Goal: Task Accomplishment & Management: Use online tool/utility

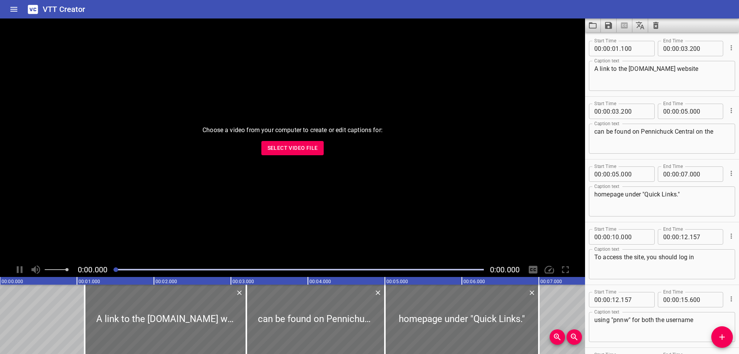
scroll to position [409, 0]
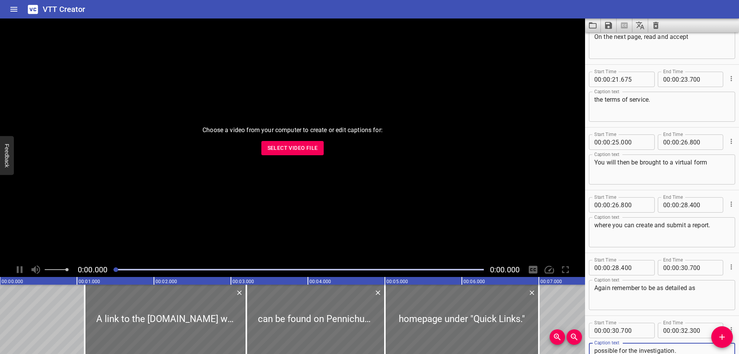
click at [292, 150] on span "Select Video File" at bounding box center [293, 148] width 50 height 10
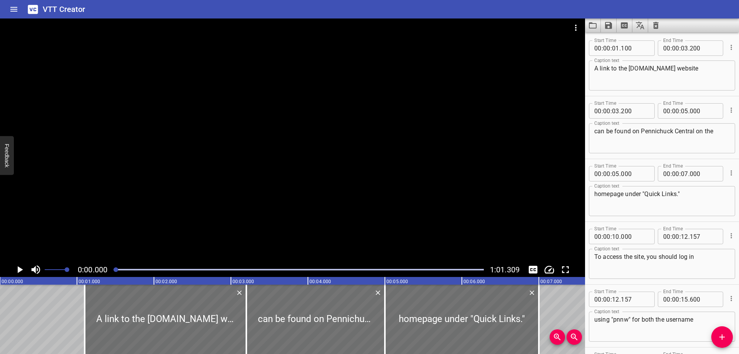
scroll to position [0, 0]
click at [625, 21] on icon "Extract captions from video" at bounding box center [624, 25] width 9 height 9
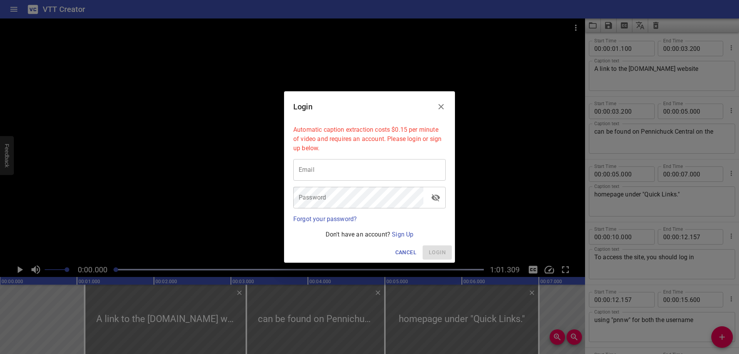
type input "[EMAIL_ADDRESS][PERSON_NAME][DOMAIN_NAME]"
click at [446, 249] on span "Login" at bounding box center [437, 253] width 17 height 10
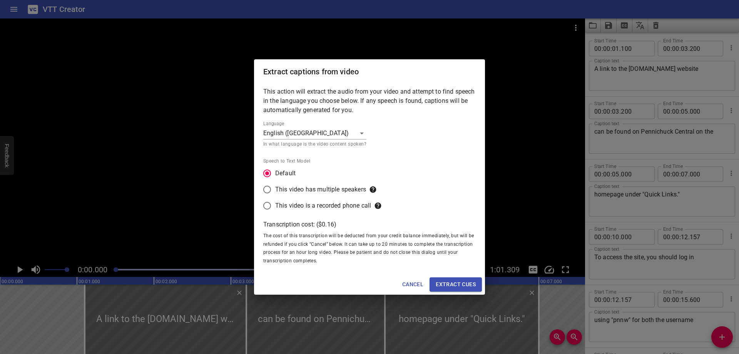
click at [461, 282] on span "Extract cues" at bounding box center [456, 285] width 40 height 10
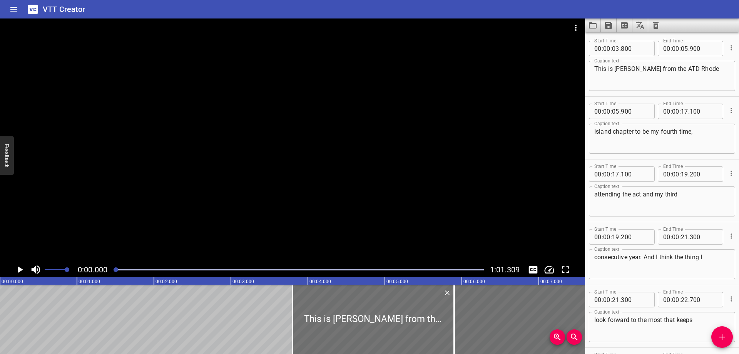
click at [636, 70] on textarea "This is [PERSON_NAME] from the ATD Rhode" at bounding box center [663, 76] width 136 height 22
type textarea "This is [PERSON_NAME] from the ATD Rhode"
click at [23, 268] on icon "Play/Pause" at bounding box center [20, 270] width 12 height 12
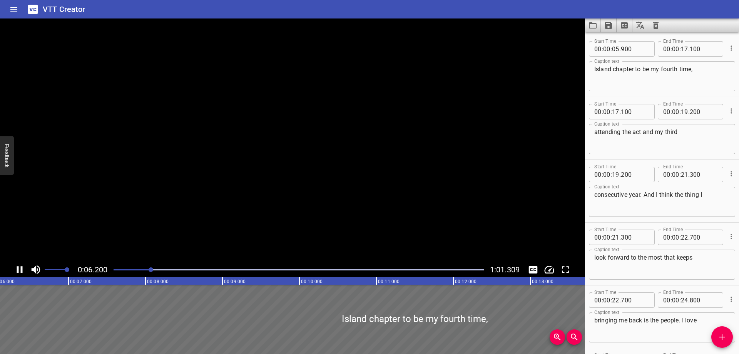
scroll to position [63, 0]
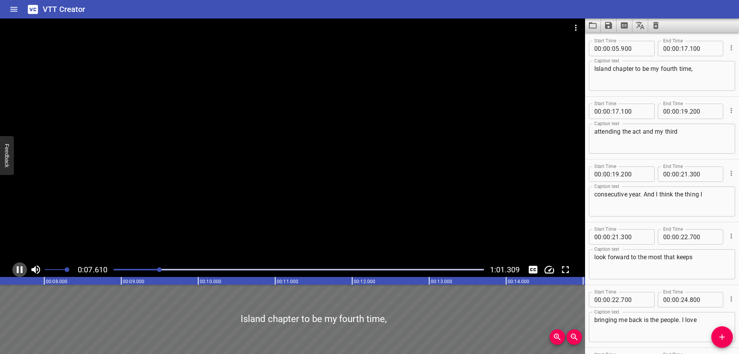
click at [19, 266] on icon "Play/Pause" at bounding box center [20, 270] width 12 height 12
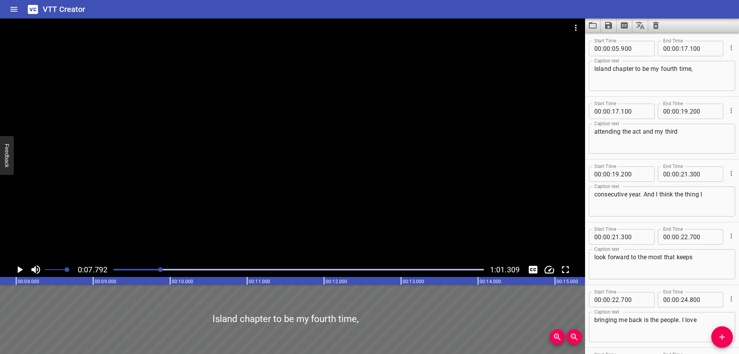
click at [635, 70] on textarea "Island chapter to be my fourth time," at bounding box center [663, 76] width 136 height 22
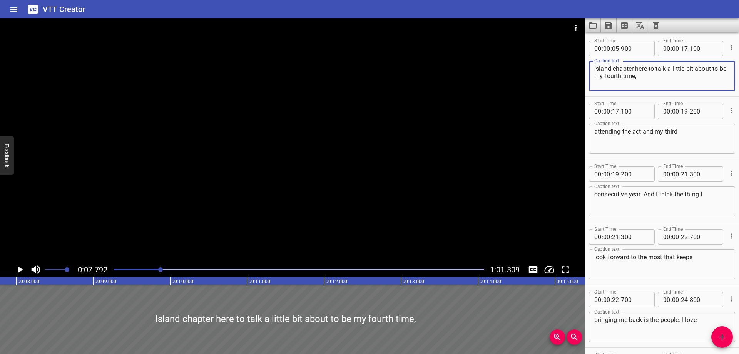
click at [18, 270] on icon "Play/Pause" at bounding box center [20, 269] width 5 height 7
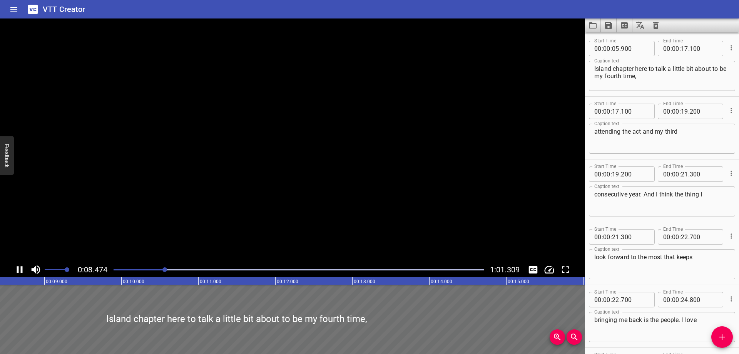
click at [18, 270] on icon "Play/Pause" at bounding box center [20, 269] width 6 height 7
click at [726, 339] on icon "Add Cue" at bounding box center [722, 336] width 9 height 9
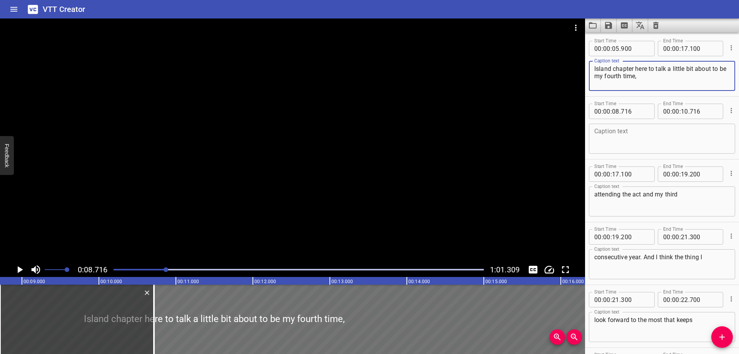
drag, startPoint x: 715, startPoint y: 69, endPoint x: 717, endPoint y: 83, distance: 14.1
click at [717, 83] on textarea "Island chapter here to talk a little bit about to be my fourth time," at bounding box center [663, 76] width 136 height 22
type textarea "Island chapter here to talk a little bit about the"
click at [681, 133] on textarea at bounding box center [663, 139] width 136 height 22
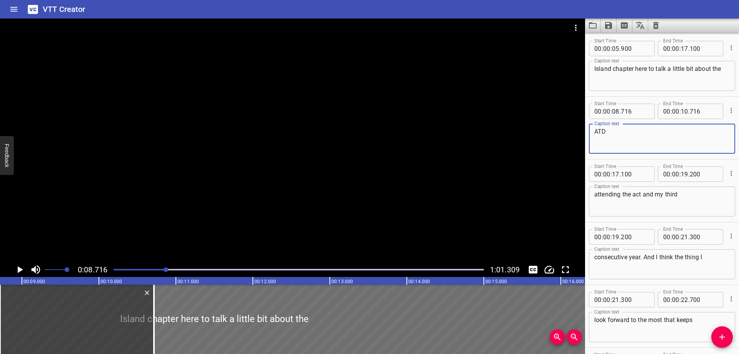
paste textarea "o be my fourth time,"
click at [25, 267] on icon "Play/Pause" at bounding box center [20, 270] width 12 height 12
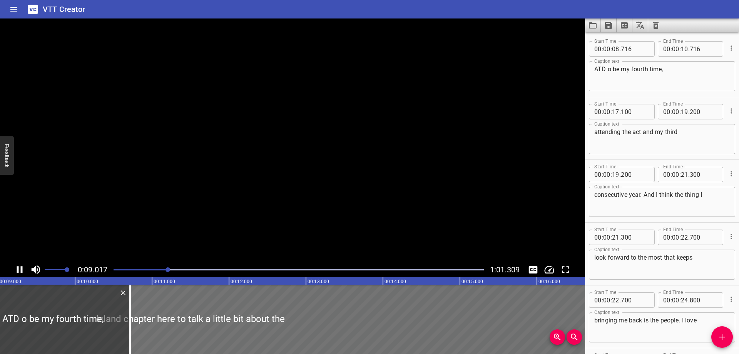
scroll to position [126, 0]
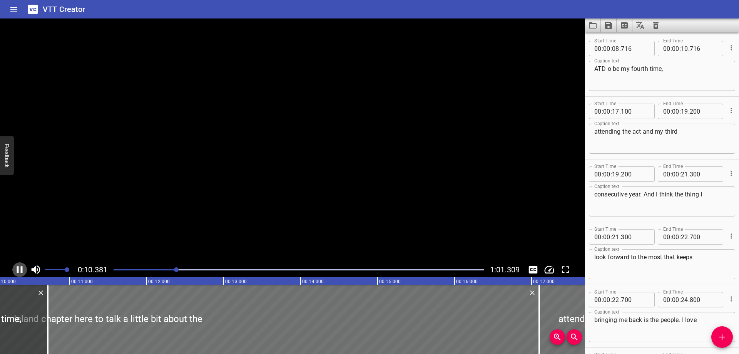
click at [22, 268] on icon "Play/Pause" at bounding box center [20, 269] width 6 height 7
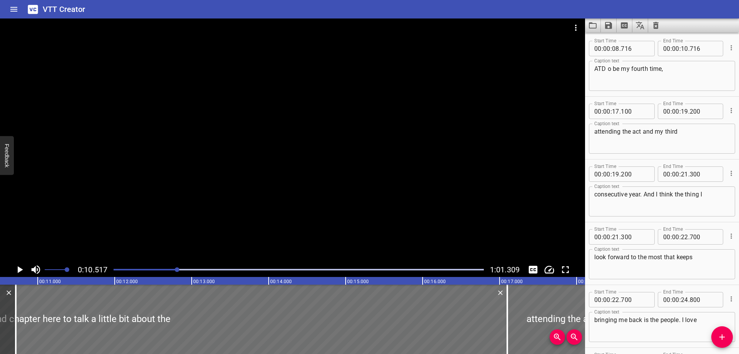
scroll to position [0, 810]
click at [608, 70] on textarea "ATD o be my fourth time," at bounding box center [663, 76] width 136 height 22
click at [18, 267] on icon "Play/Pause" at bounding box center [20, 270] width 12 height 12
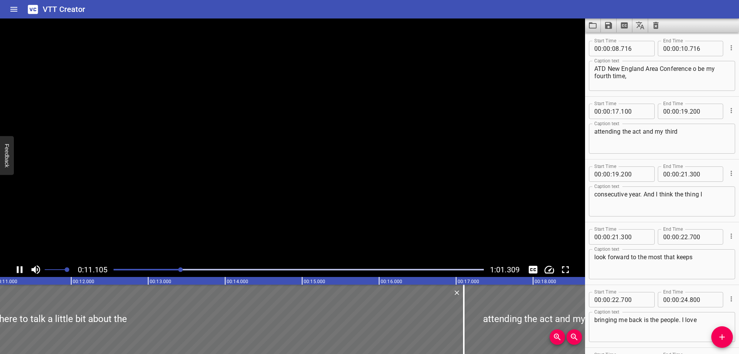
click at [18, 267] on icon "Play/Pause" at bounding box center [20, 269] width 6 height 7
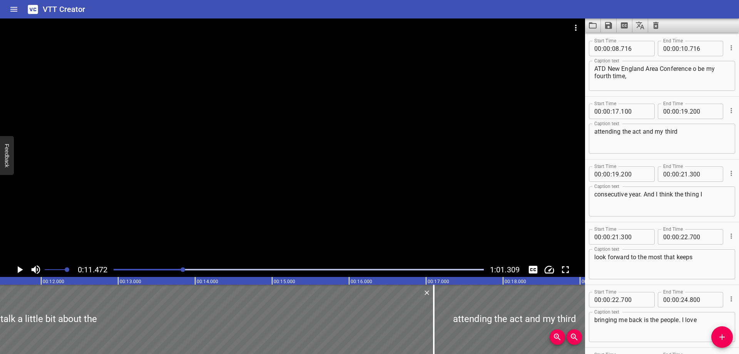
scroll to position [0, 883]
click at [696, 70] on textarea "ATD New England Area Conference o be my fourth time," at bounding box center [663, 76] width 136 height 22
drag, startPoint x: 664, startPoint y: 79, endPoint x: 561, endPoint y: 79, distance: 102.8
click at [595, 79] on textarea "ATD New England Area Conference coming up be my fourth time," at bounding box center [663, 76] width 136 height 22
type textarea "ATD New England Area Conference coming up"
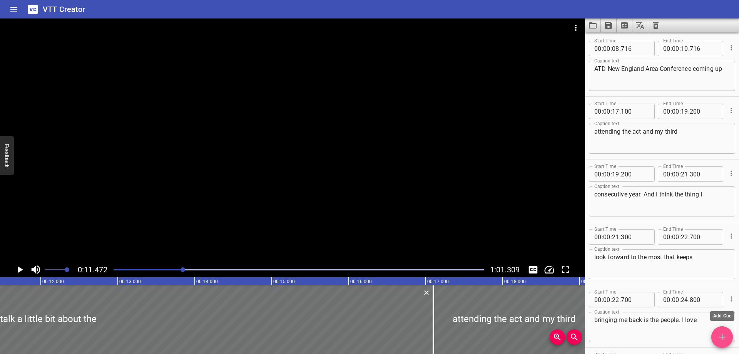
click at [719, 333] on icon "Add Cue" at bounding box center [722, 336] width 9 height 9
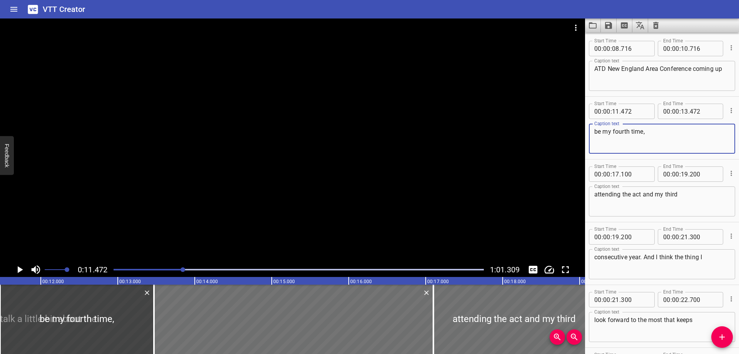
scroll to position [0, 0]
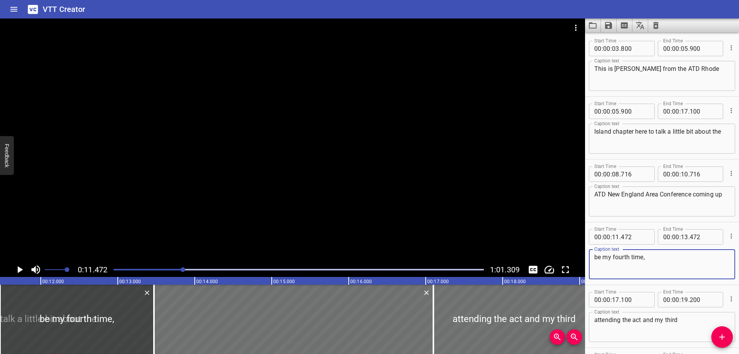
type textarea "be my fourth time,"
click at [685, 110] on input "number" at bounding box center [684, 111] width 7 height 15
type input "8"
type input "17"
type input "00"
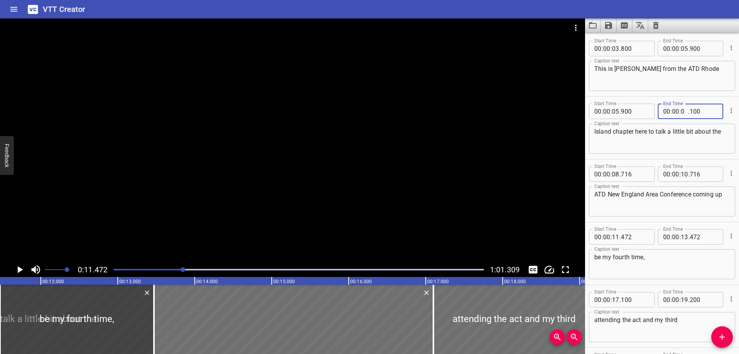
type input "08"
type input "716"
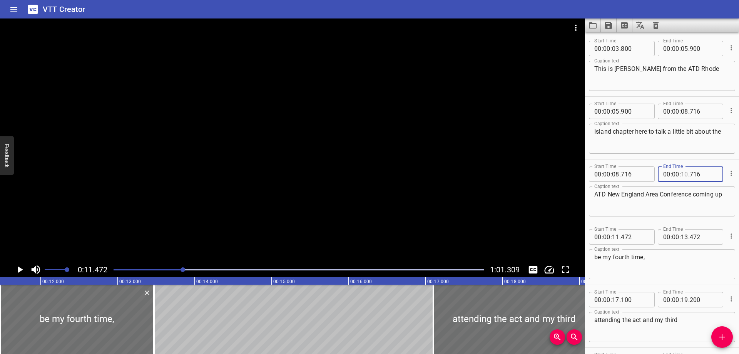
click at [682, 175] on input "number" at bounding box center [684, 173] width 7 height 15
type input "11"
type input "472"
click at [20, 269] on icon "Play/Pause" at bounding box center [20, 269] width 5 height 7
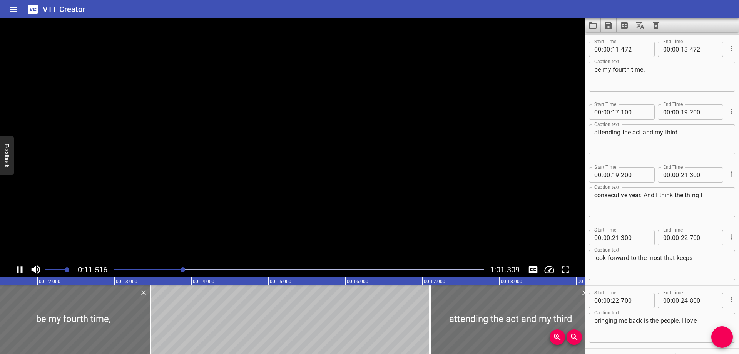
scroll to position [188, 0]
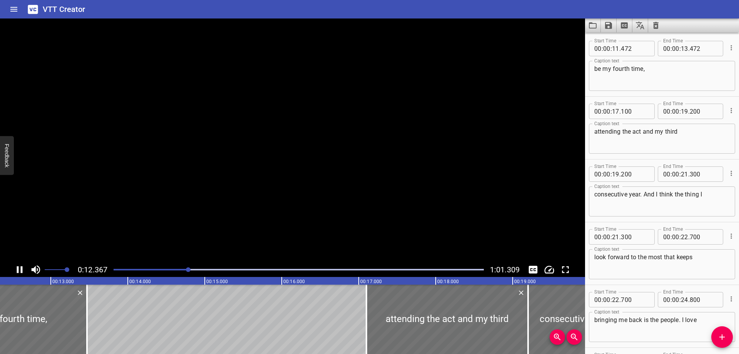
click at [20, 269] on icon "Play/Pause" at bounding box center [20, 270] width 12 height 12
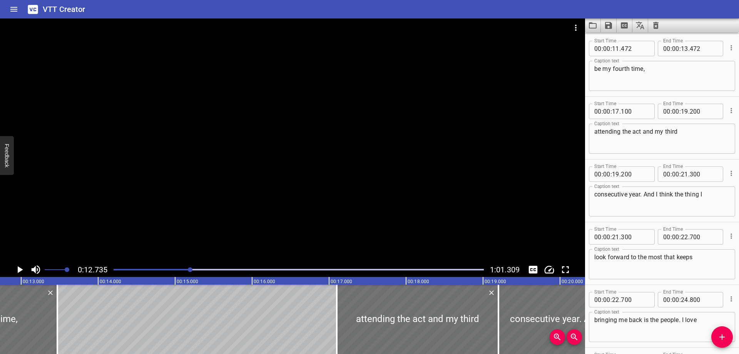
scroll to position [0, 981]
click at [593, 64] on div "be my fourth time, Caption text" at bounding box center [662, 76] width 146 height 30
click at [594, 69] on div "be my fourth time, Caption text" at bounding box center [662, 76] width 146 height 30
click at [19, 268] on icon "Play/Pause" at bounding box center [20, 269] width 5 height 7
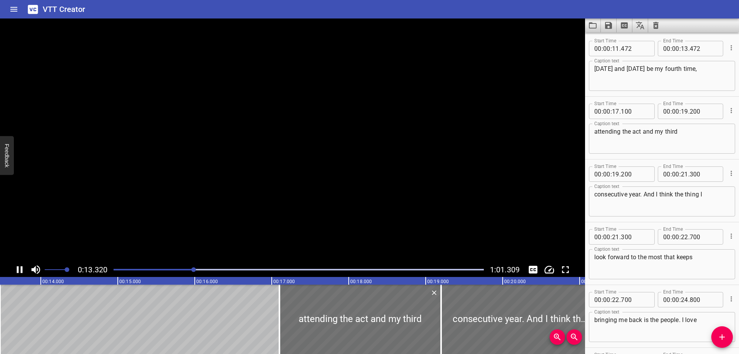
click at [19, 268] on icon "Play/Pause" at bounding box center [20, 270] width 12 height 12
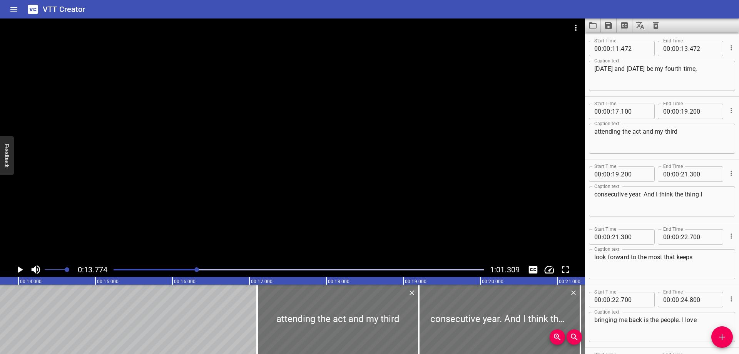
scroll to position [0, 1061]
click at [656, 69] on textarea "[DATE] and [DATE] be my fourth time," at bounding box center [663, 76] width 136 height 22
click at [15, 269] on icon "Play/Pause" at bounding box center [20, 270] width 12 height 12
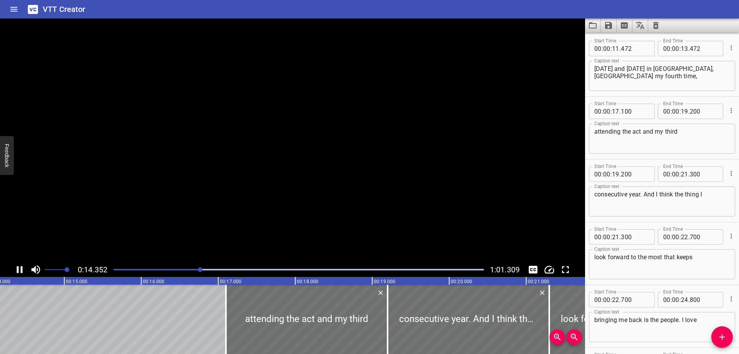
click at [20, 269] on icon "Play/Pause" at bounding box center [20, 270] width 12 height 12
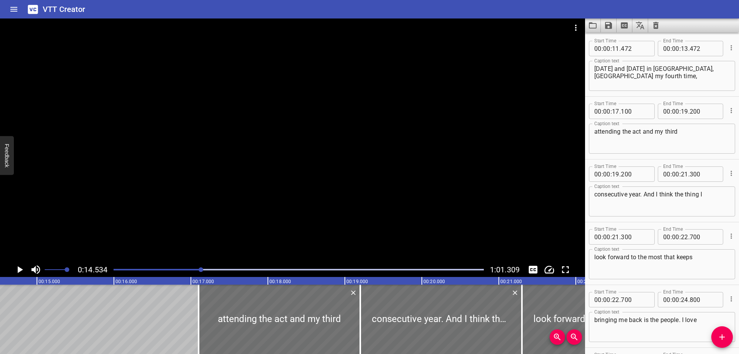
scroll to position [0, 1119]
click at [707, 69] on textarea "[DATE] and [DATE] in [GEOGRAPHIC_DATA], [GEOGRAPHIC_DATA] my fourth time," at bounding box center [663, 76] width 136 height 22
click at [722, 334] on icon "Add Cue" at bounding box center [722, 336] width 9 height 9
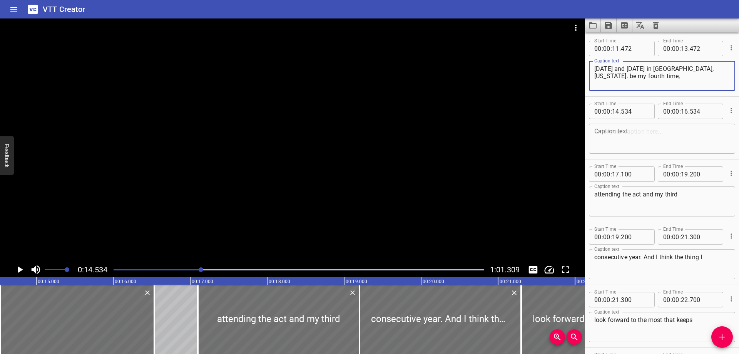
drag, startPoint x: 697, startPoint y: 77, endPoint x: 642, endPoint y: 84, distance: 55.9
click at [642, 84] on textarea "[DATE] and [DATE] in [GEOGRAPHIC_DATA], [US_STATE]. be my fourth time," at bounding box center [663, 76] width 136 height 22
type textarea "[DATE] and [DATE] in [GEOGRAPHIC_DATA], [US_STATE]."
click at [637, 141] on textarea at bounding box center [663, 139] width 136 height 22
paste textarea "be my fourth time,"
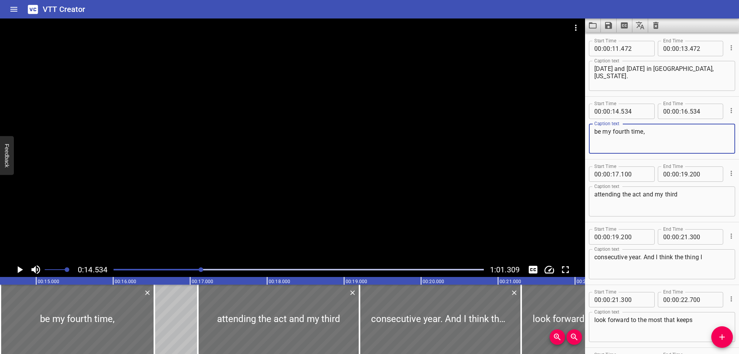
type textarea "be my fourth time,"
click at [685, 47] on input "number" at bounding box center [684, 48] width 7 height 15
type input "14"
type input "534"
click at [17, 268] on icon "Play/Pause" at bounding box center [20, 270] width 12 height 12
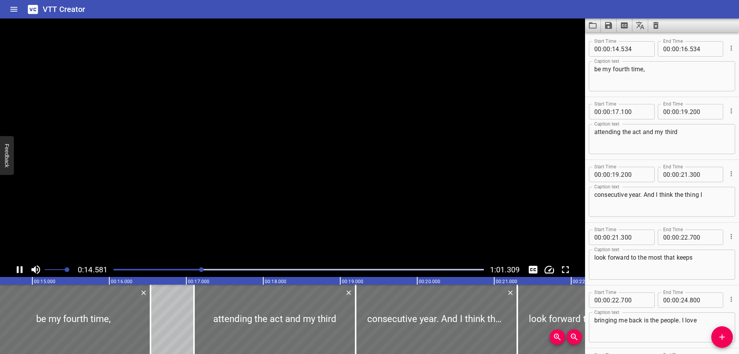
scroll to position [251, 0]
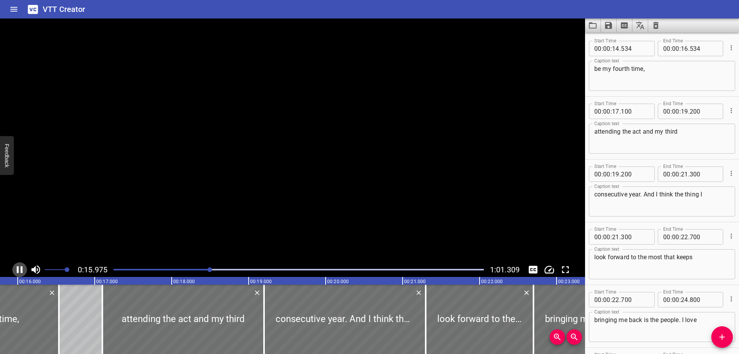
click at [17, 268] on icon "Play/Pause" at bounding box center [20, 269] width 6 height 7
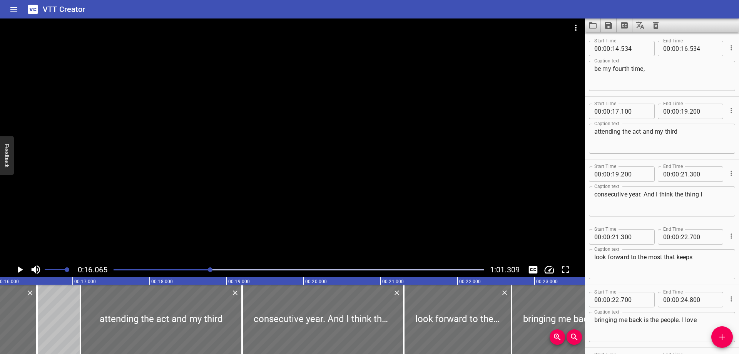
scroll to position [0, 1237]
click at [595, 71] on textarea "be my fourth time," at bounding box center [663, 76] width 136 height 22
click at [18, 267] on icon "Play/Pause" at bounding box center [20, 269] width 5 height 7
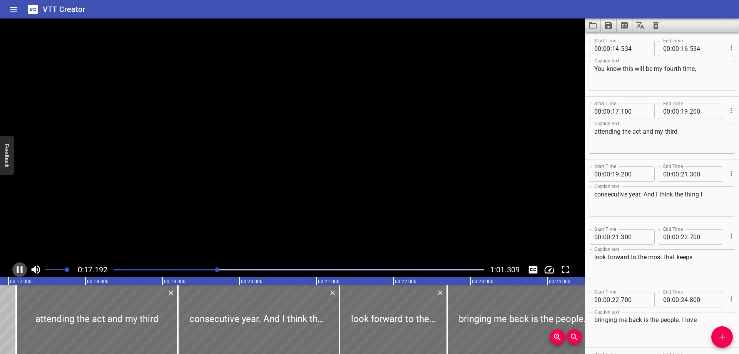
click at [18, 267] on icon "Play/Pause" at bounding box center [20, 269] width 6 height 7
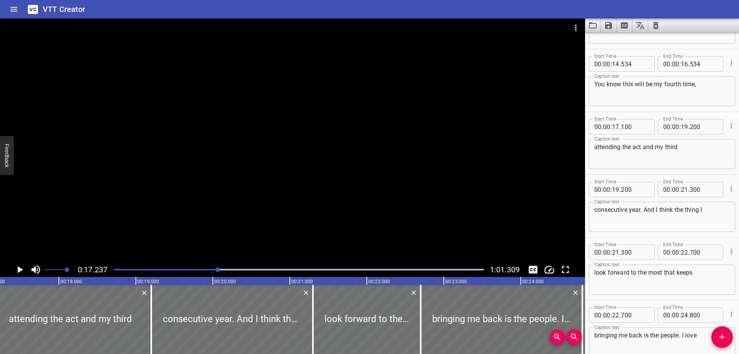
scroll to position [235, 0]
click at [704, 80] on div "You know this will be my fourth time, Caption text" at bounding box center [662, 92] width 146 height 30
click at [704, 83] on textarea "You know this will be my fourth time," at bounding box center [663, 92] width 136 height 22
type textarea "You know this will be my fourth time"
click at [685, 62] on input "number" at bounding box center [684, 64] width 7 height 15
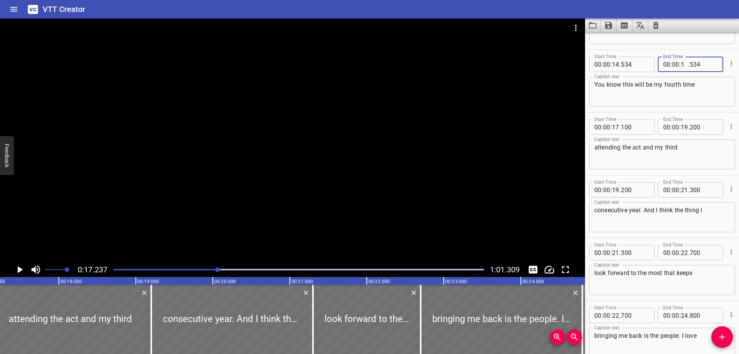
type input "17"
type input "100"
click at [24, 270] on icon "Play/Pause" at bounding box center [20, 270] width 12 height 12
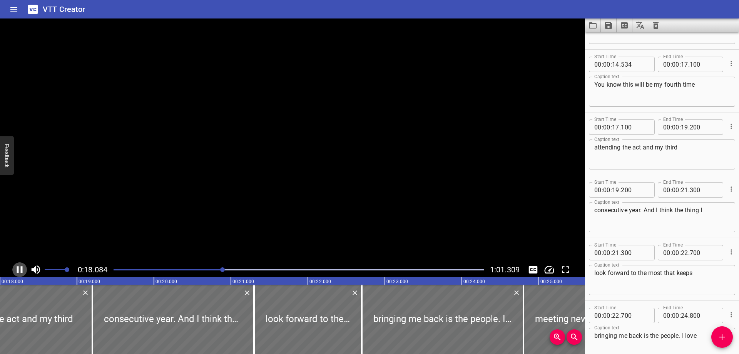
click at [24, 270] on icon "Play/Pause" at bounding box center [20, 270] width 12 height 12
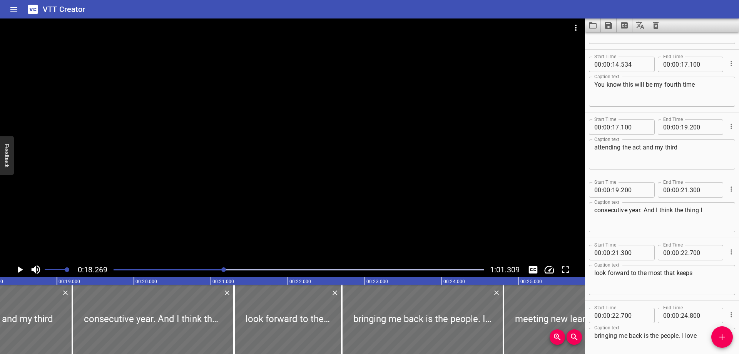
scroll to position [0, 1407]
drag, startPoint x: 624, startPoint y: 149, endPoint x: 644, endPoint y: 148, distance: 20.4
click at [644, 148] on textarea "attending the act and my third" at bounding box center [663, 155] width 136 height 22
type textarea "attending [GEOGRAPHIC_DATA] and my third"
click at [20, 271] on icon "Play/Pause" at bounding box center [20, 270] width 12 height 12
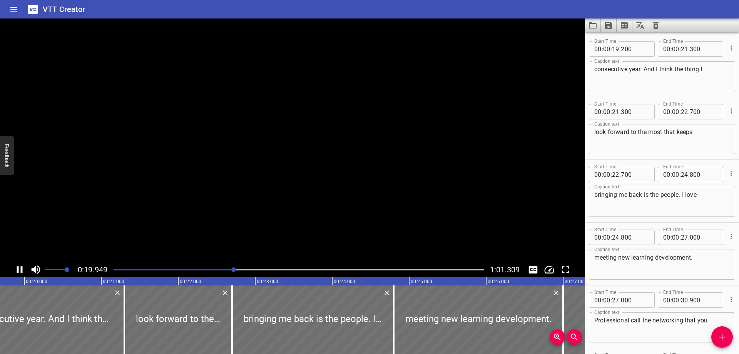
scroll to position [377, 0]
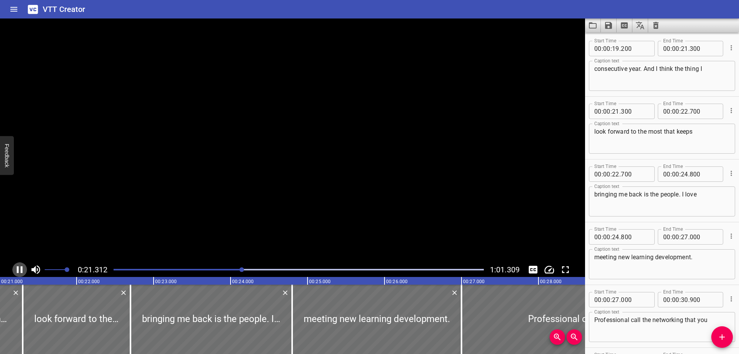
click at [21, 270] on icon "Play/Pause" at bounding box center [20, 269] width 6 height 7
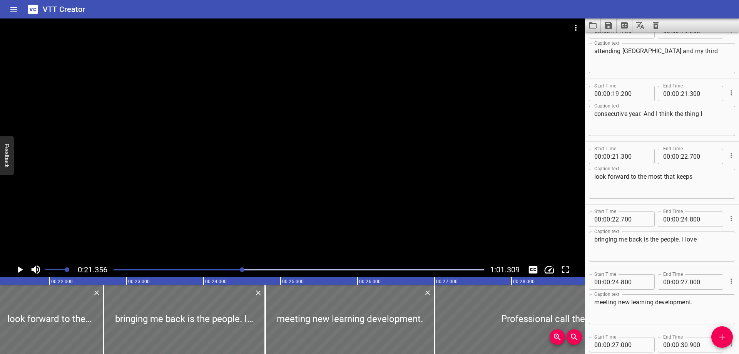
scroll to position [322, 0]
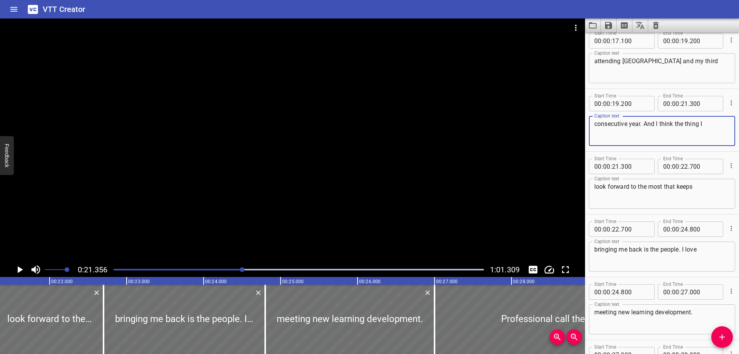
click at [649, 122] on textarea "consecutive year. And I think the thing I" at bounding box center [663, 131] width 136 height 22
type textarea "consecutive year. I think the thing I"
click at [22, 267] on icon "Play/Pause" at bounding box center [20, 270] width 12 height 12
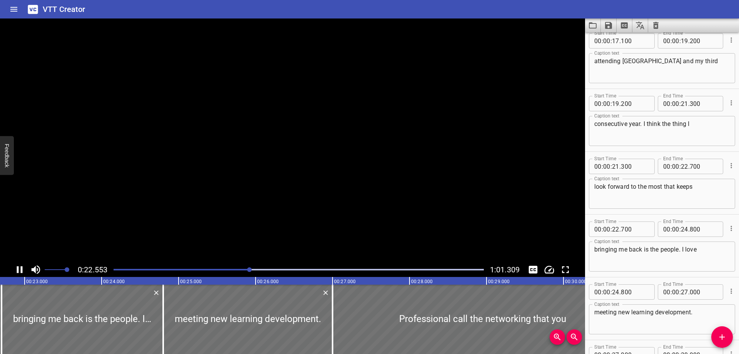
scroll to position [0, 0]
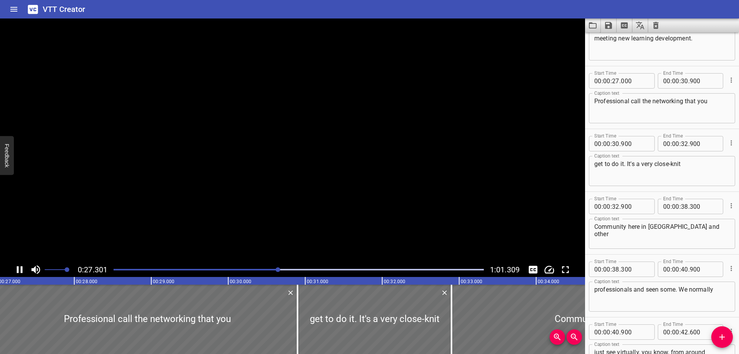
click at [22, 267] on icon "Play/Pause" at bounding box center [20, 269] width 6 height 7
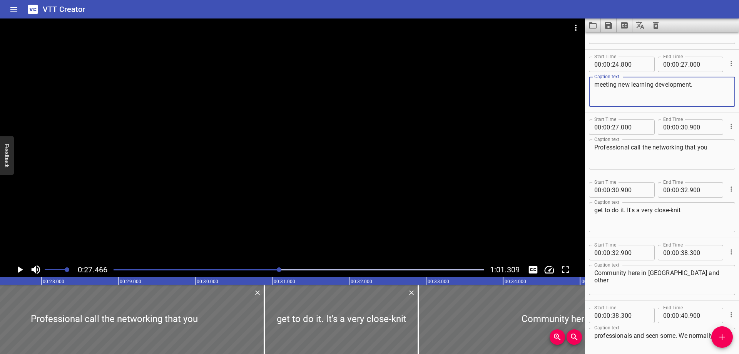
click at [707, 85] on textarea "meeting new learning development." at bounding box center [663, 92] width 136 height 22
type textarea "meeting new learning development"
click at [589, 146] on div "Start Time 00 : 00 : 27 . 000 Start Time End Time 00 : 00 : 30 . 900 End Time C…" at bounding box center [662, 143] width 154 height 62
click at [598, 146] on textarea "Professional call the networking that you" at bounding box center [663, 155] width 136 height 22
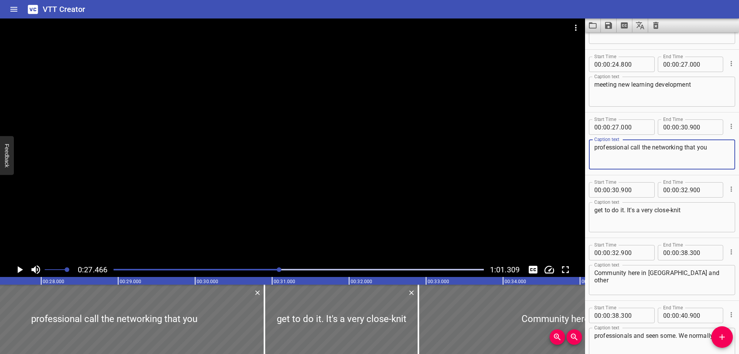
click at [630, 147] on textarea "professional call the networking that you" at bounding box center [663, 155] width 136 height 22
click at [20, 268] on icon "Play/Pause" at bounding box center [20, 269] width 5 height 7
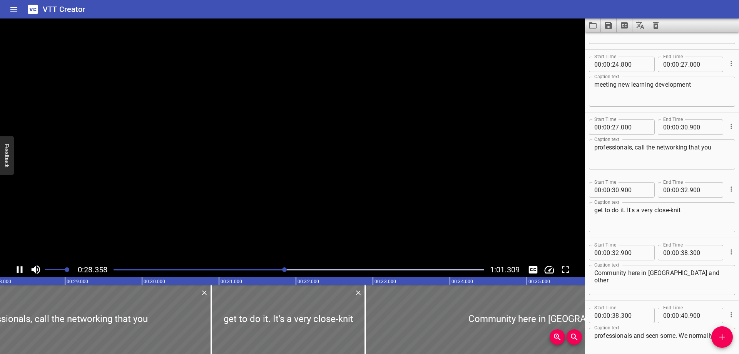
click at [20, 268] on icon "Play/Pause" at bounding box center [20, 270] width 12 height 12
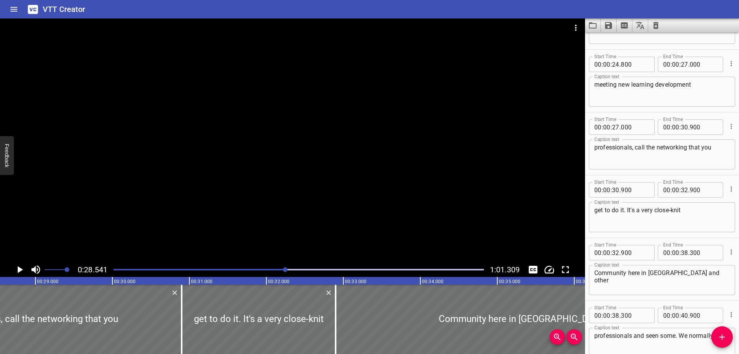
click at [637, 148] on textarea "professionals, call the networking that you" at bounding box center [663, 155] width 136 height 22
click at [718, 333] on icon "Add Cue" at bounding box center [722, 336] width 9 height 9
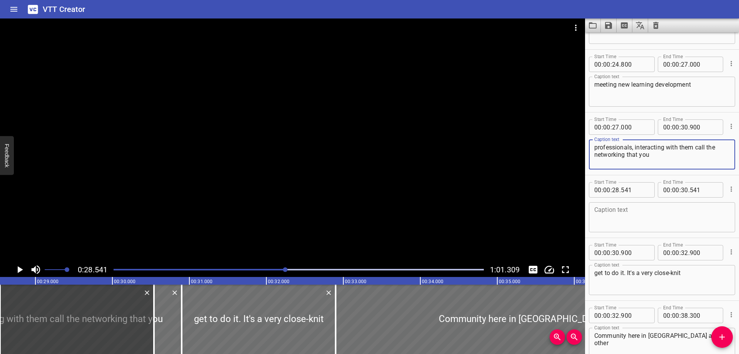
drag, startPoint x: 697, startPoint y: 147, endPoint x: 702, endPoint y: 155, distance: 9.7
click at [702, 155] on textarea "professionals, interacting with them call the networking that you" at bounding box center [663, 155] width 136 height 22
type textarea "professionals, interacting with them"
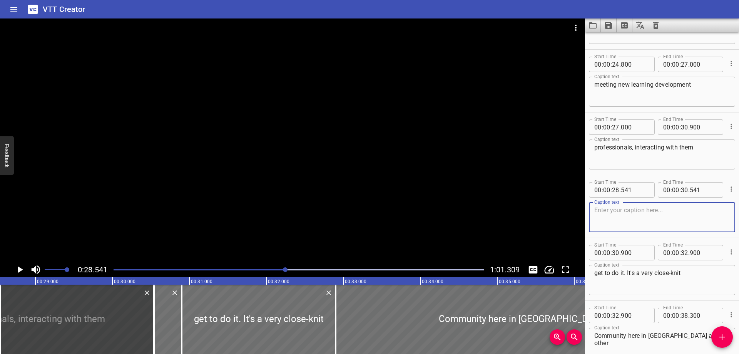
click at [653, 214] on textarea at bounding box center [663, 217] width 136 height 22
paste textarea "call the networking that you"
type textarea "call the networking that you"
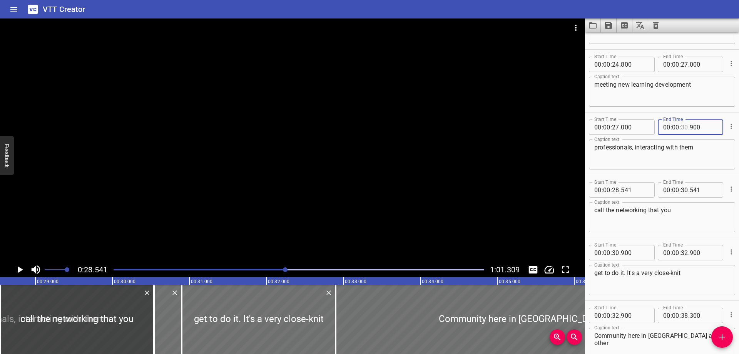
click at [685, 129] on input "number" at bounding box center [684, 126] width 7 height 15
type input "28"
type input "541"
click at [22, 270] on icon "Play/Pause" at bounding box center [20, 269] width 5 height 7
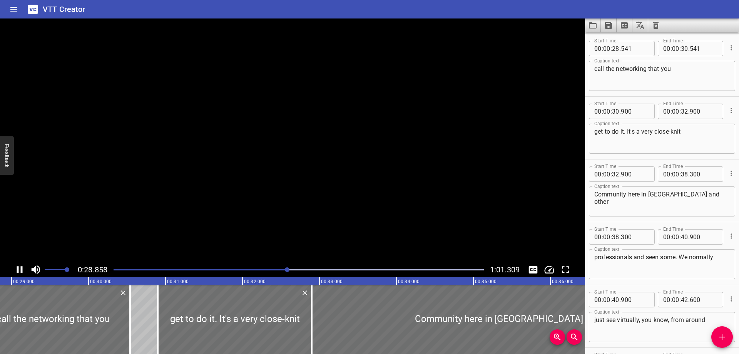
click at [22, 270] on icon "Play/Pause" at bounding box center [20, 269] width 6 height 7
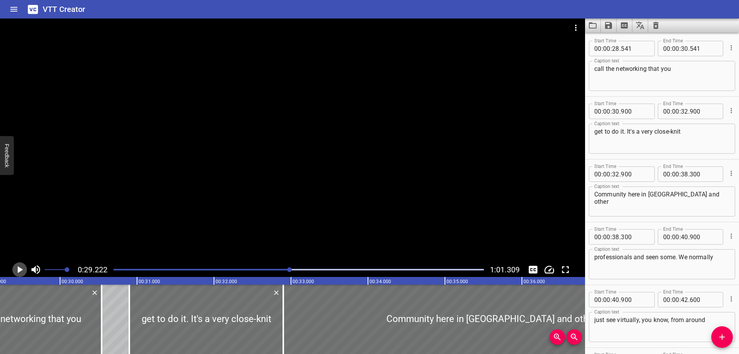
click at [22, 270] on icon "Play/Pause" at bounding box center [20, 269] width 5 height 7
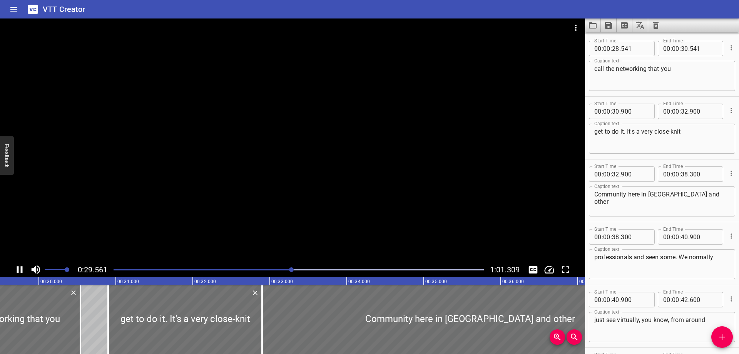
click at [22, 270] on icon "Play/Pause" at bounding box center [20, 269] width 6 height 7
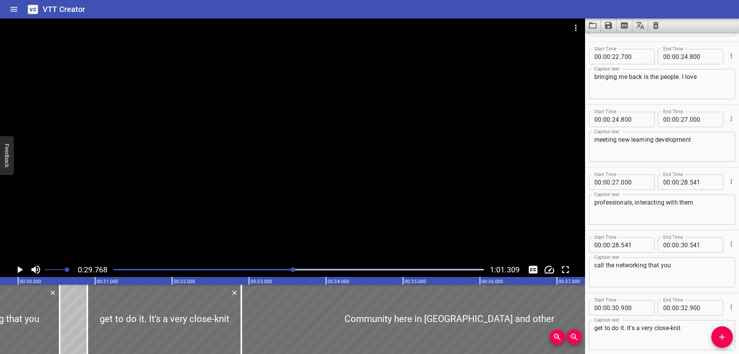
click at [598, 264] on textarea "call the networking that you" at bounding box center [663, 272] width 136 height 22
type textarea "and all the networking that you"
click at [16, 270] on icon "Play/Pause" at bounding box center [20, 270] width 12 height 12
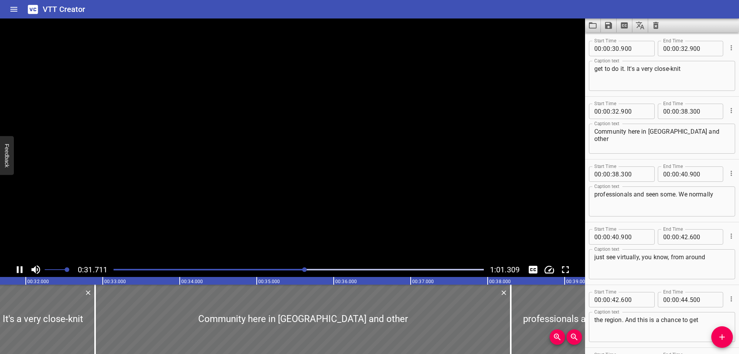
click at [16, 270] on icon "Play/Pause" at bounding box center [20, 270] width 12 height 12
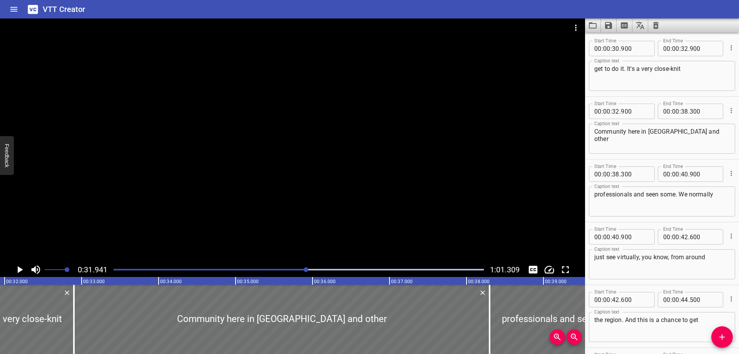
click at [624, 70] on textarea "get to do it. It's a very close-knit" at bounding box center [663, 76] width 136 height 22
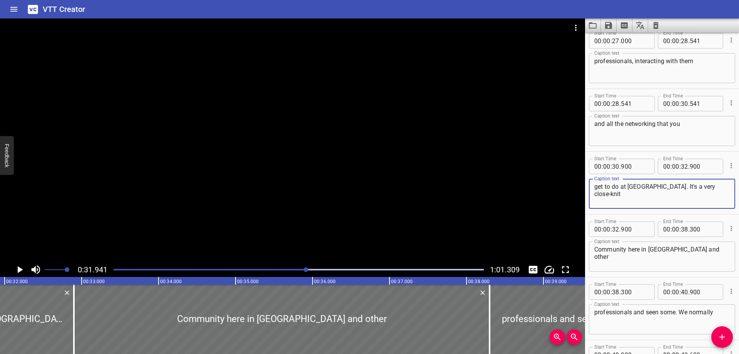
type textarea "get to do at [GEOGRAPHIC_DATA]. It's a very close-knit"
click at [699, 104] on input "number" at bounding box center [704, 103] width 28 height 15
type input "900"
click at [19, 271] on icon "Play/Pause" at bounding box center [20, 269] width 5 height 7
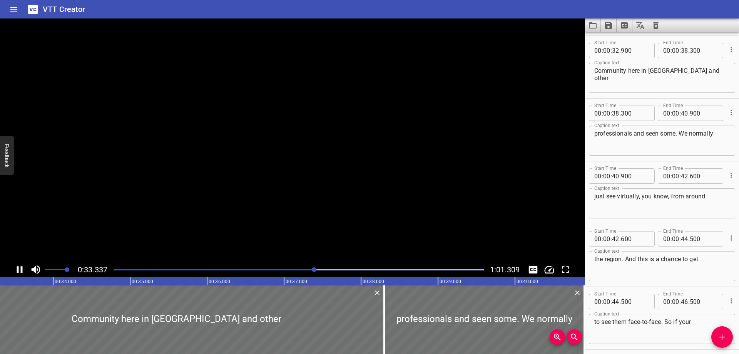
scroll to position [816, 0]
click at [19, 271] on icon "Play/Pause" at bounding box center [20, 270] width 12 height 12
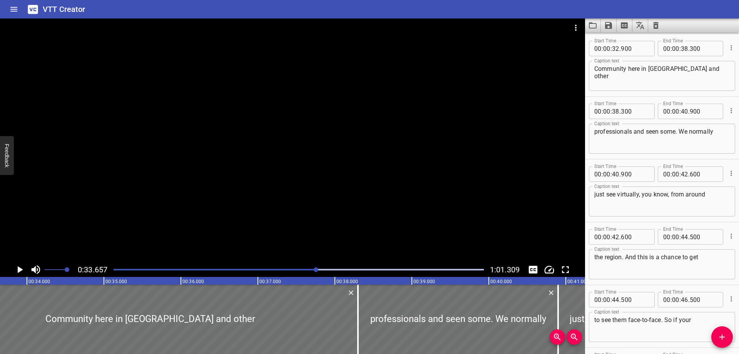
scroll to position [0, 2592]
click at [599, 71] on textarea "Community here in [GEOGRAPHIC_DATA] and other" at bounding box center [663, 76] width 136 height 22
click at [18, 269] on icon "Play/Pause" at bounding box center [20, 269] width 5 height 7
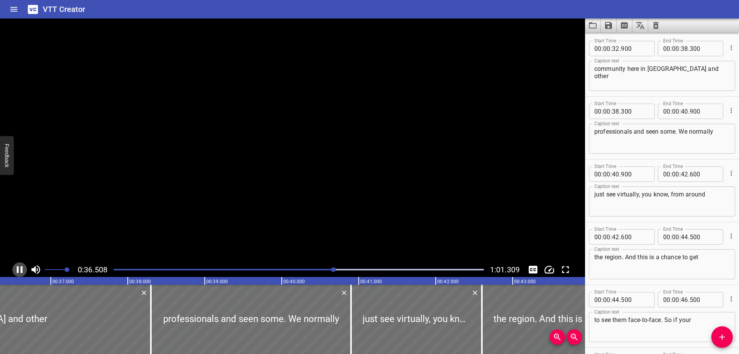
click at [18, 269] on icon "Play/Pause" at bounding box center [20, 269] width 6 height 7
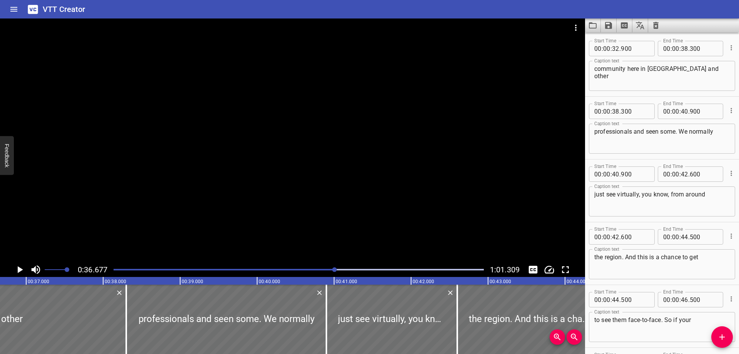
scroll to position [0, 2825]
click at [699, 69] on textarea "community here in [GEOGRAPHIC_DATA] and other" at bounding box center [663, 76] width 136 height 22
type textarea "community here in [GEOGRAPHIC_DATA] and it's other"
click at [726, 333] on icon "Add Cue" at bounding box center [722, 336] width 9 height 9
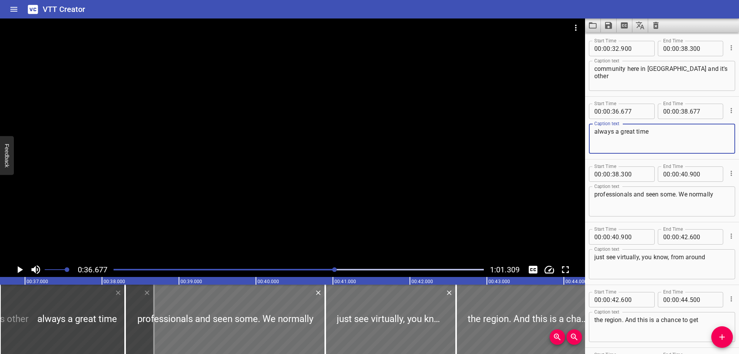
type textarea "always a great time"
click at [685, 48] on input "number" at bounding box center [684, 48] width 7 height 15
type input "36"
type input "000"
click at [712, 67] on textarea "community here in [GEOGRAPHIC_DATA] and it's other" at bounding box center [663, 76] width 136 height 22
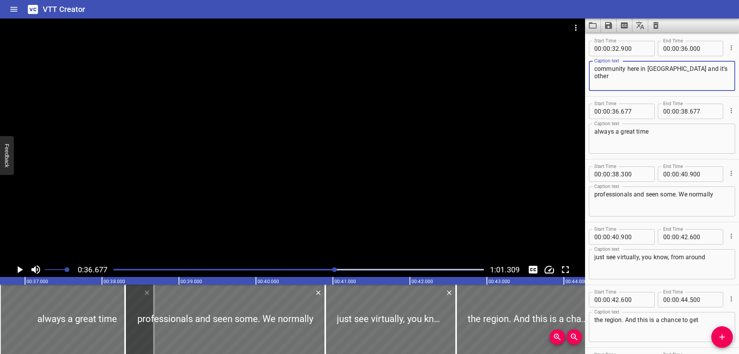
click at [712, 67] on textarea "community here in [GEOGRAPHIC_DATA] and it's other" at bounding box center [663, 76] width 136 height 22
type textarea "community here in [GEOGRAPHIC_DATA] and it's"
click at [629, 109] on input "number" at bounding box center [635, 111] width 28 height 15
click at [633, 111] on input "number" at bounding box center [635, 111] width 28 height 15
type input "000"
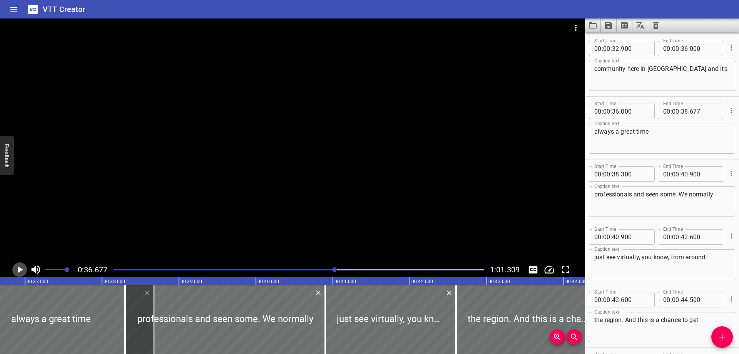
click at [20, 268] on icon "Play/Pause" at bounding box center [20, 270] width 12 height 12
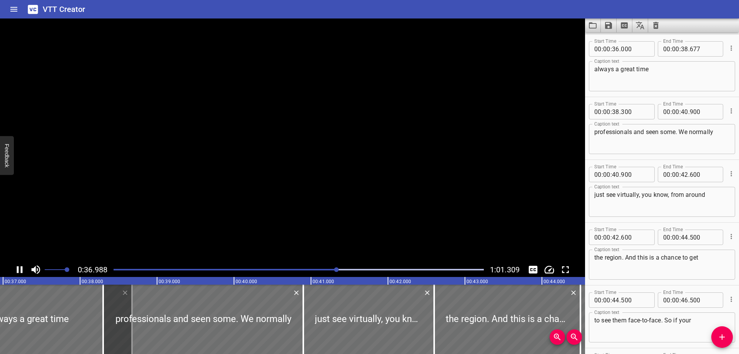
scroll to position [879, 0]
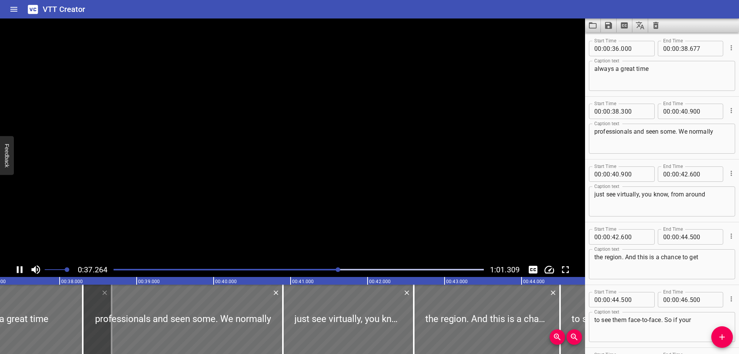
click at [20, 268] on icon "Play/Pause" at bounding box center [20, 270] width 12 height 12
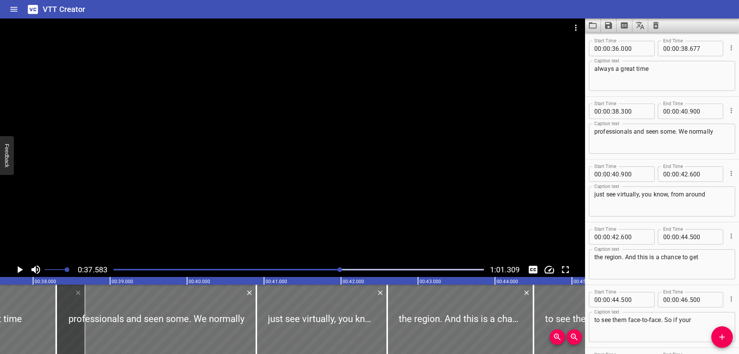
scroll to position [0, 2894]
click at [654, 64] on div "always a great time Caption text" at bounding box center [662, 76] width 146 height 30
type textarea "always a great time getting to know other"
click at [20, 269] on icon "Play/Pause" at bounding box center [20, 269] width 5 height 7
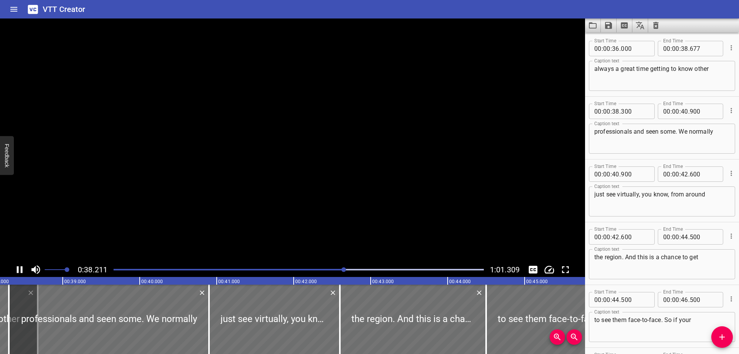
click at [20, 269] on icon "Play/Pause" at bounding box center [20, 270] width 12 height 12
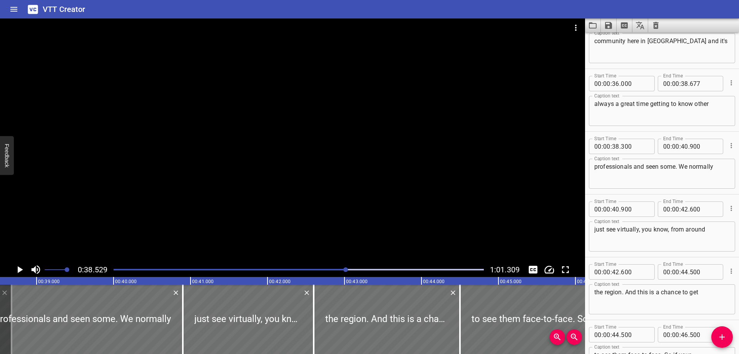
scroll to position [824, 0]
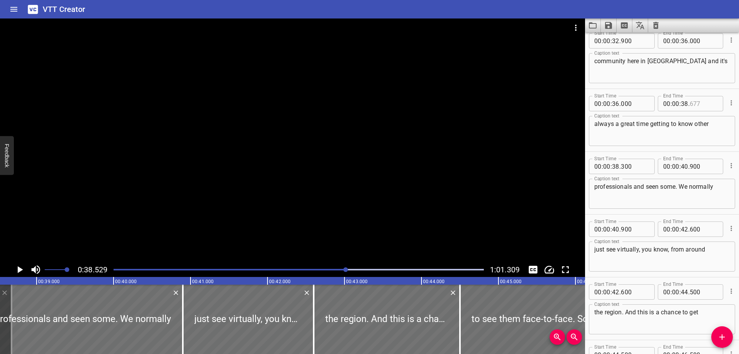
click at [699, 103] on input "number" at bounding box center [704, 103] width 28 height 15
type input "300"
click at [18, 270] on icon "Play/Pause" at bounding box center [20, 269] width 5 height 7
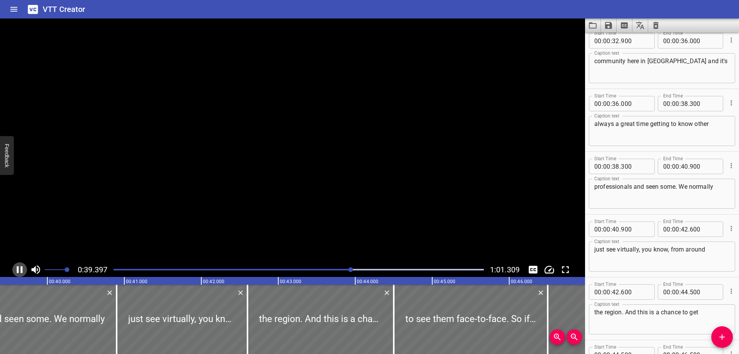
click at [18, 270] on icon "Play/Pause" at bounding box center [20, 269] width 6 height 7
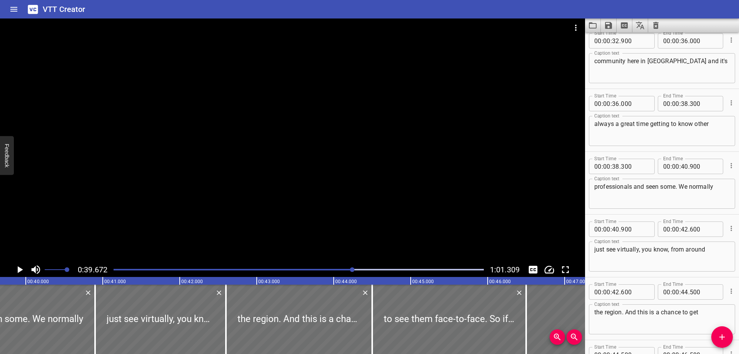
scroll to position [0, 3055]
click at [656, 187] on textarea "professionals and seen some. We normally" at bounding box center [663, 194] width 136 height 22
click at [18, 266] on icon "Play/Pause" at bounding box center [20, 270] width 12 height 12
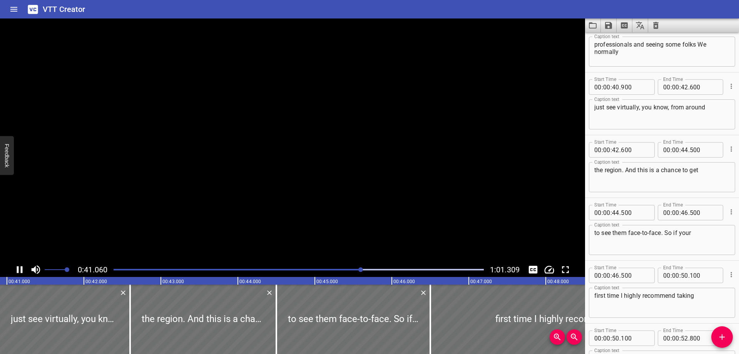
scroll to position [0, 3160]
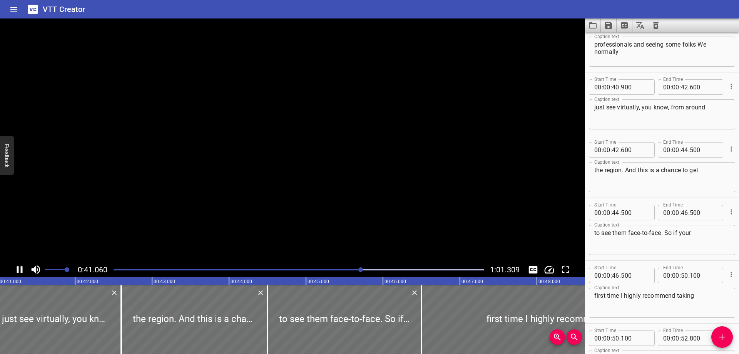
click at [18, 266] on icon "Play/Pause" at bounding box center [20, 270] width 12 height 12
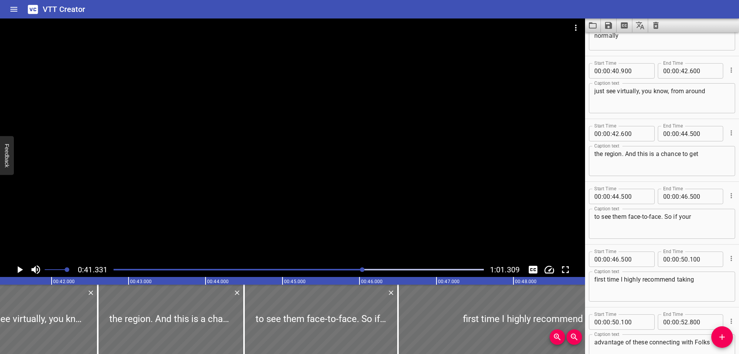
scroll to position [965, 0]
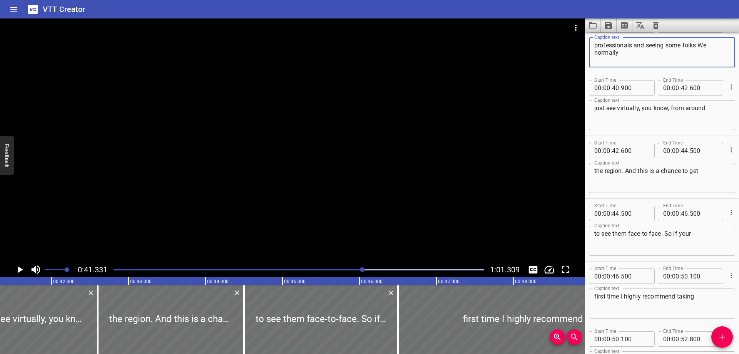
click at [702, 43] on textarea "professionals and seeing some folks We normally" at bounding box center [663, 53] width 136 height 22
type textarea "professionals and seeing some folks that We normally"
click at [591, 109] on div "just see virtually, you know, from around Caption text" at bounding box center [662, 115] width 146 height 30
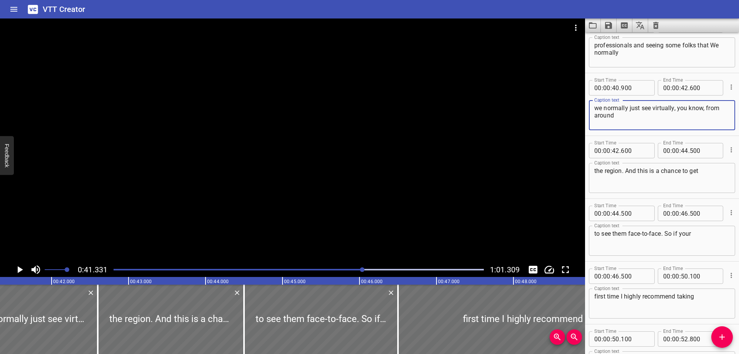
drag, startPoint x: 631, startPoint y: 118, endPoint x: 578, endPoint y: 121, distance: 53.2
click at [595, 121] on textarea "we normally just see virtually, you know, from around" at bounding box center [663, 115] width 136 height 22
type textarea "we normally just see virtually, you know, from"
click at [593, 171] on div "the region. And this is a chance to get Caption text" at bounding box center [662, 178] width 146 height 30
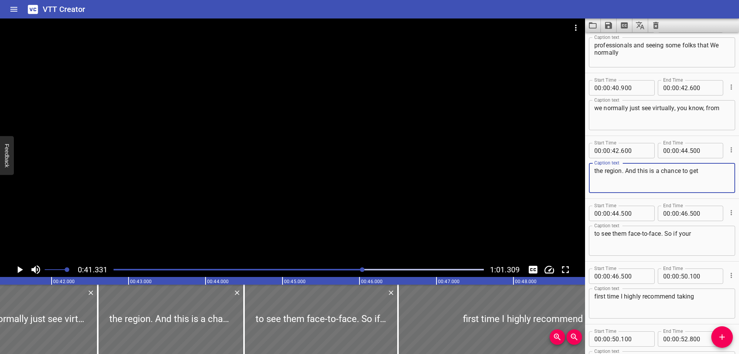
paste textarea "around"
type textarea "around the region. And this is a chance to get"
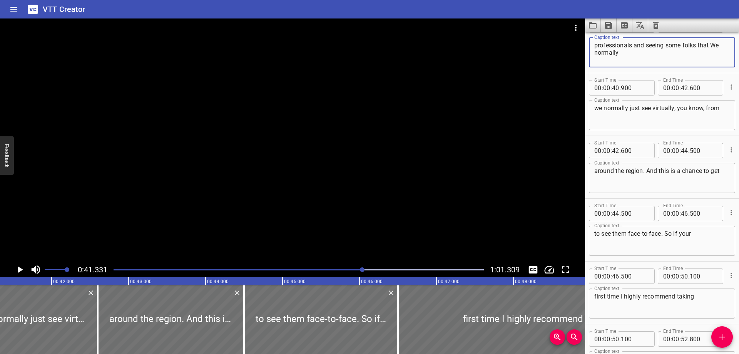
drag, startPoint x: 632, startPoint y: 56, endPoint x: 581, endPoint y: 58, distance: 50.9
click at [595, 58] on textarea "professionals and seeing some folks that We normally" at bounding box center [663, 53] width 136 height 22
type textarea "professionals and seeing some folks that we"
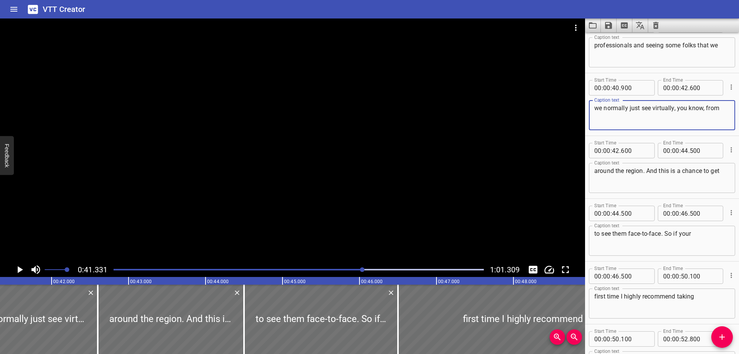
click at [598, 106] on textarea "we normally just see virtually, you know, from" at bounding box center [663, 115] width 136 height 22
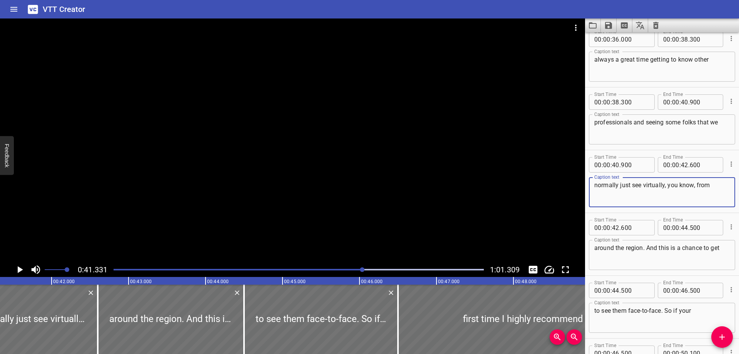
scroll to position [886, 0]
type textarea "normally just see virtually, you know, from"
click at [17, 270] on icon "Play/Pause" at bounding box center [20, 270] width 12 height 12
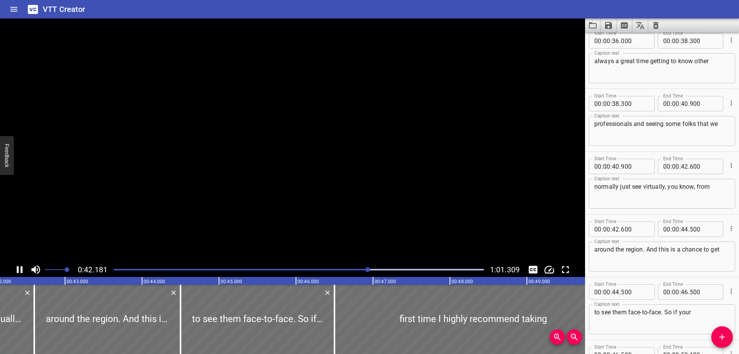
click at [17, 270] on icon "Play/Pause" at bounding box center [20, 269] width 6 height 7
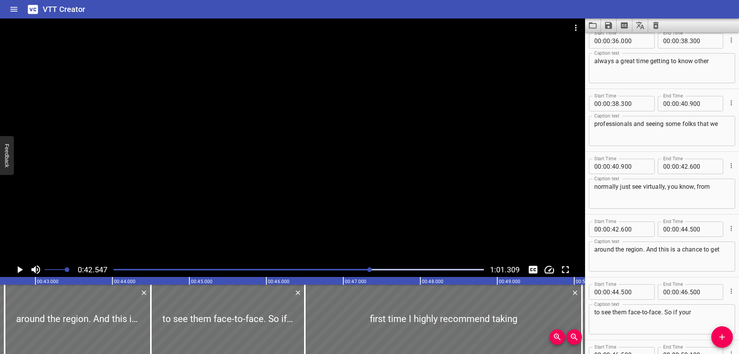
scroll to position [0, 3277]
click at [19, 268] on icon "Play/Pause" at bounding box center [20, 269] width 5 height 7
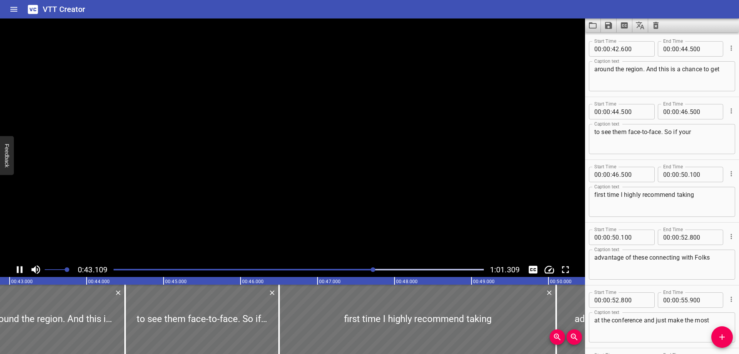
scroll to position [1067, 0]
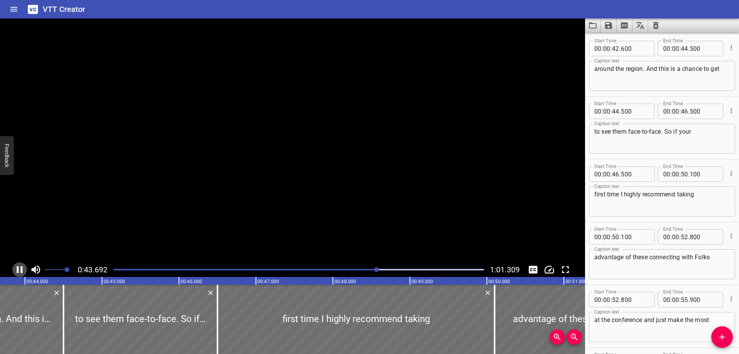
click at [19, 268] on icon "Play/Pause" at bounding box center [20, 270] width 12 height 12
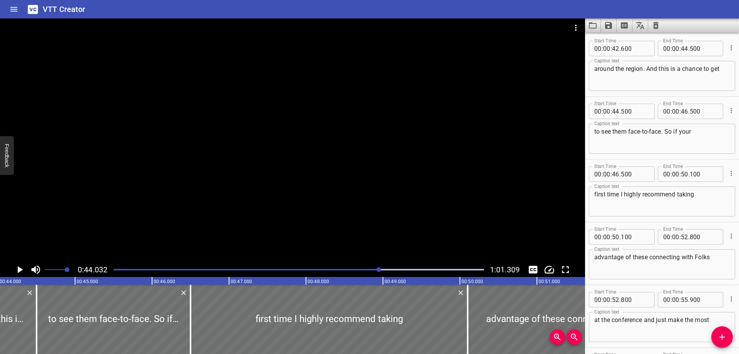
scroll to position [0, 3391]
click at [649, 73] on textarea "around the region. And this is a chance to get" at bounding box center [663, 76] width 136 height 22
type textarea "around the region, and this is a chance to get"
click at [20, 267] on icon "Play/Pause" at bounding box center [20, 270] width 12 height 12
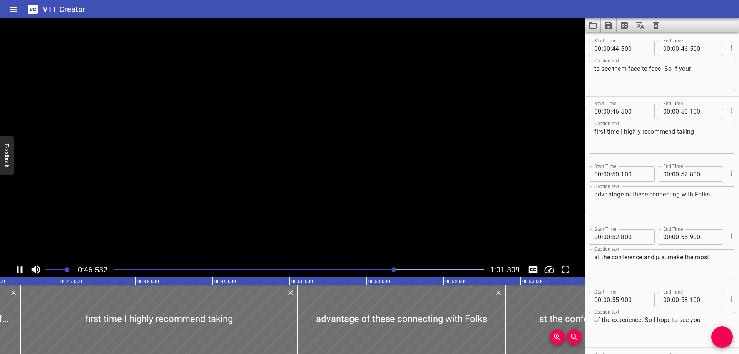
scroll to position [1187, 0]
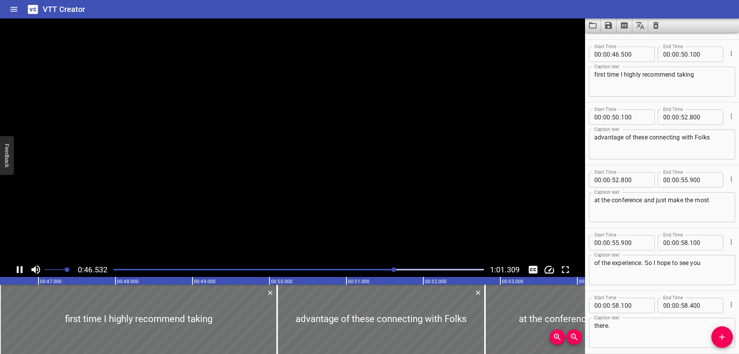
click at [20, 267] on icon "Play/Pause" at bounding box center [20, 270] width 12 height 12
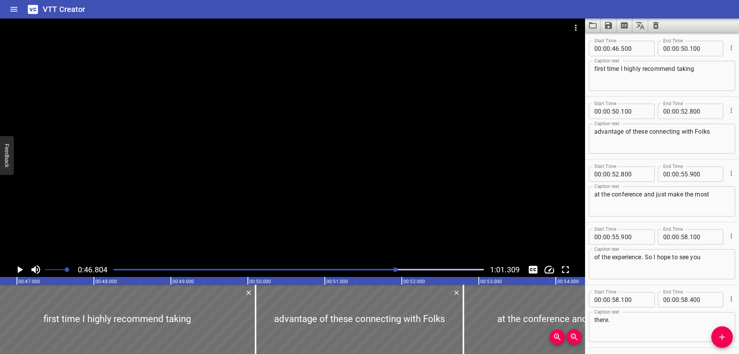
scroll to position [0, 3605]
click at [22, 267] on icon "Play/Pause" at bounding box center [20, 270] width 12 height 12
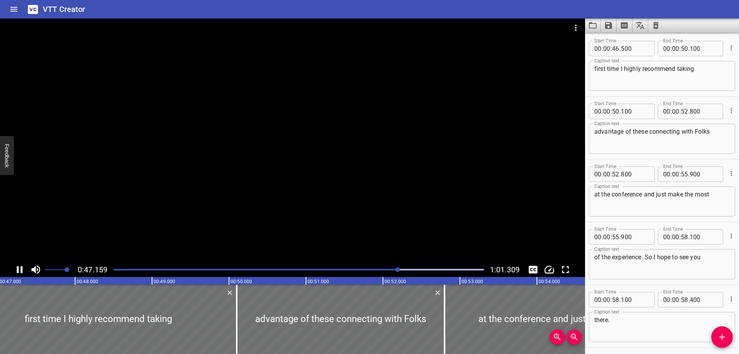
click at [22, 267] on icon "Play/Pause" at bounding box center [20, 269] width 6 height 7
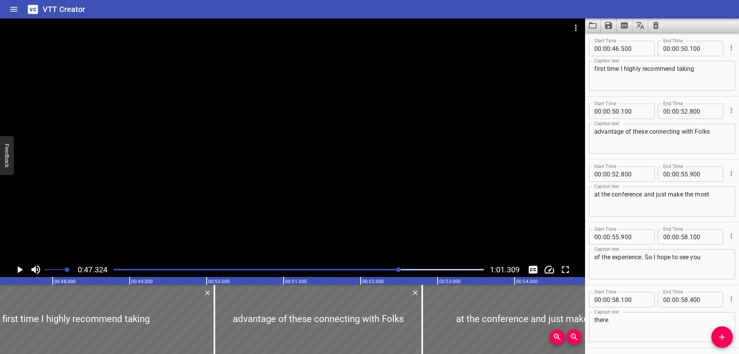
scroll to position [0, 3645]
click at [21, 268] on icon "Play/Pause" at bounding box center [20, 270] width 12 height 12
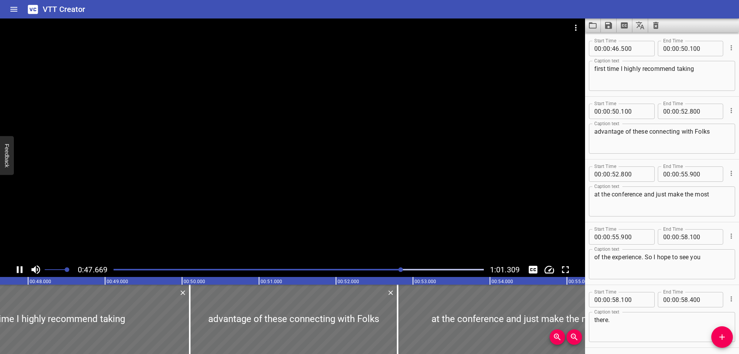
click at [21, 268] on icon "Play/Pause" at bounding box center [20, 269] width 6 height 7
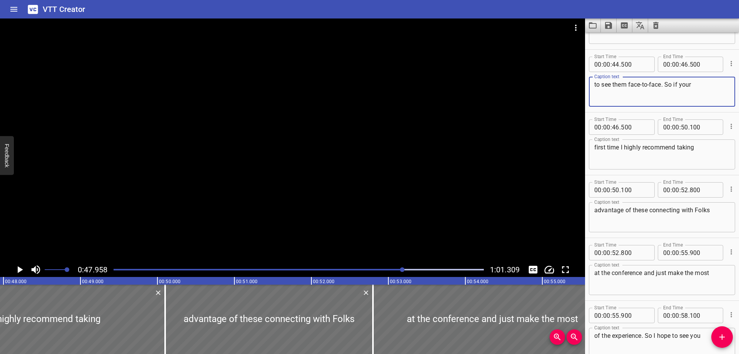
click at [706, 83] on textarea "to see them face-to-face. So if your" at bounding box center [663, 92] width 136 height 22
type textarea "to see them face-to-face. So if you're a"
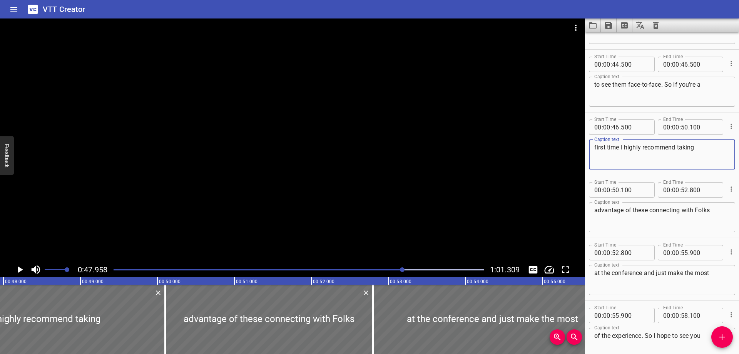
click at [623, 145] on textarea "first time I highly recommend taking" at bounding box center [663, 155] width 136 height 22
click at [17, 267] on icon "Play/Pause" at bounding box center [20, 270] width 12 height 12
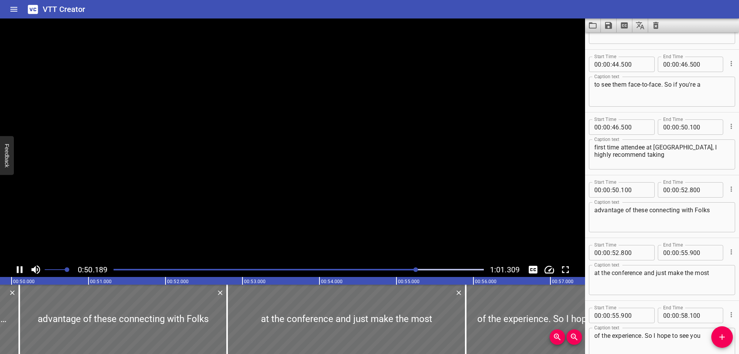
click at [17, 267] on icon "Play/Pause" at bounding box center [20, 269] width 6 height 7
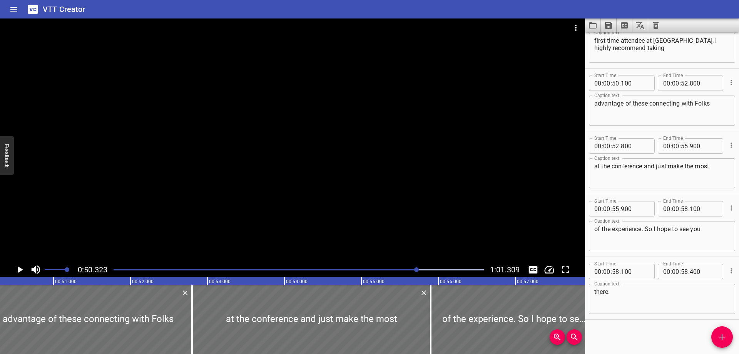
scroll to position [1221, 0]
click at [597, 49] on textarea "first time attendee at [GEOGRAPHIC_DATA], I highly recommend taking" at bounding box center [663, 48] width 136 height 22
type textarea "first time attendee at [GEOGRAPHIC_DATA], I highly recommend"
click at [594, 104] on div "advantage of these connecting with Folks Caption text" at bounding box center [662, 110] width 146 height 30
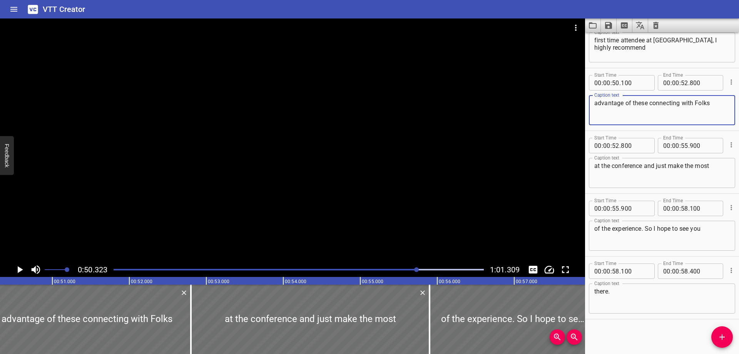
paste textarea "taking"
click at [18, 270] on icon "Play/Pause" at bounding box center [20, 269] width 5 height 7
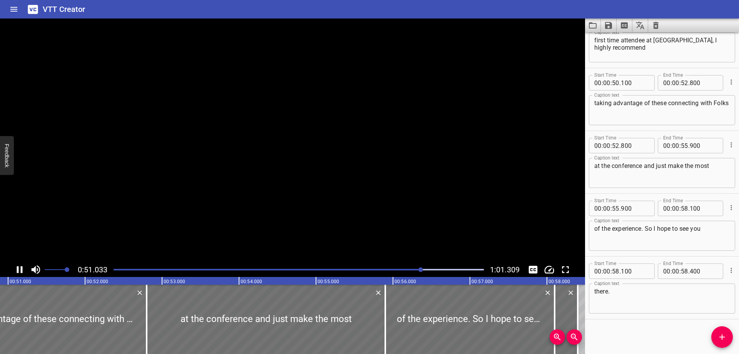
click at [18, 270] on icon "Play/Pause" at bounding box center [20, 269] width 6 height 7
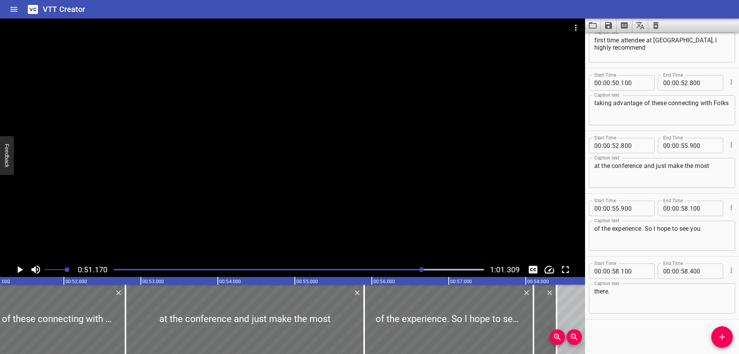
click at [659, 104] on textarea "taking advantage of these connecting with Folks" at bounding box center [663, 110] width 136 height 22
type textarea "taking advantage of those networking connecting with Folks"
click at [720, 337] on icon "Add Cue" at bounding box center [722, 336] width 5 height 5
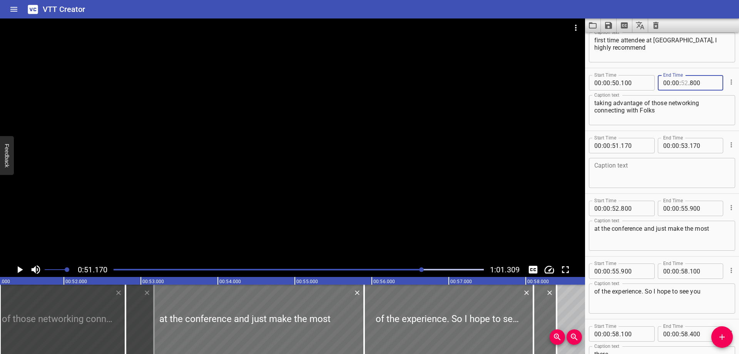
click at [685, 82] on input "number" at bounding box center [684, 82] width 7 height 15
type input "51"
type input "170"
click at [18, 271] on icon "Play/Pause" at bounding box center [20, 269] width 5 height 7
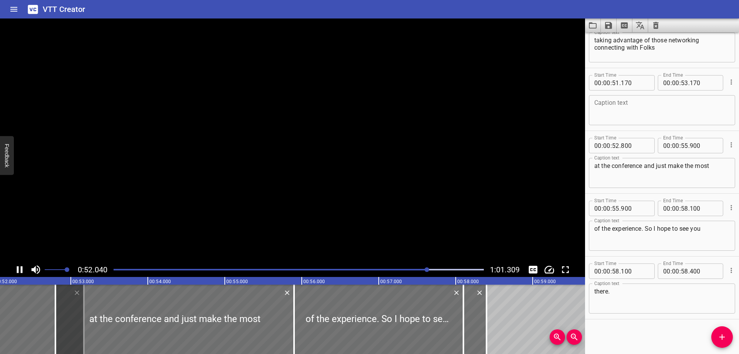
click at [21, 270] on icon "Play/Pause" at bounding box center [20, 269] width 6 height 7
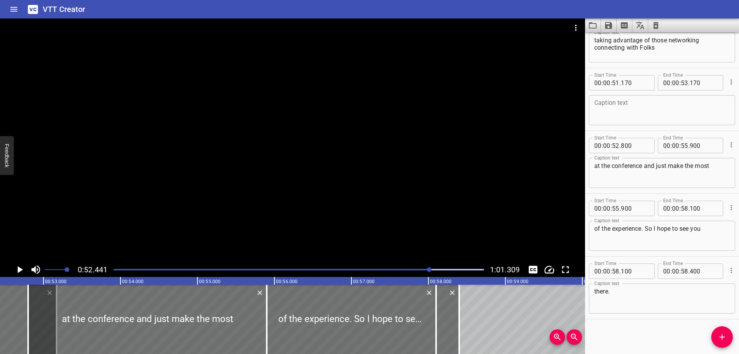
scroll to position [0, 4039]
drag, startPoint x: 662, startPoint y: 47, endPoint x: 575, endPoint y: 49, distance: 86.7
click at [595, 49] on textarea "taking advantage of those networking connecting with Folks" at bounding box center [663, 48] width 136 height 22
type textarea "taking advantage of those networking"
click at [657, 96] on div "Caption text" at bounding box center [662, 110] width 146 height 30
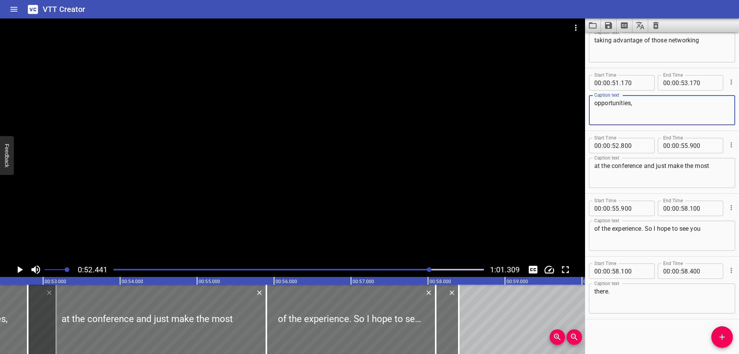
paste textarea "connecting with Folks"
type textarea "opportunities, connecting with folks"
click at [685, 80] on input "number" at bounding box center [684, 82] width 7 height 15
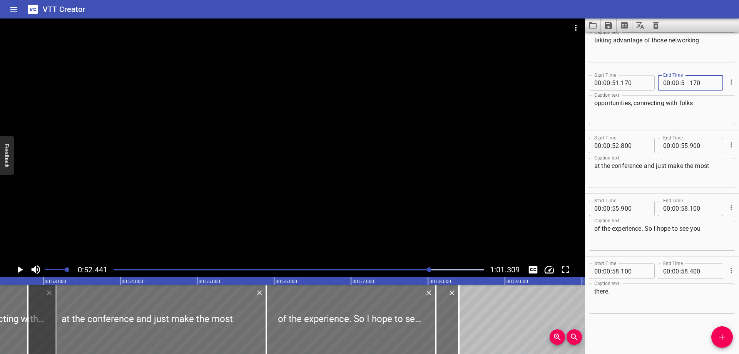
type input "52"
type input "800"
click at [20, 270] on icon "Play/Pause" at bounding box center [20, 269] width 5 height 7
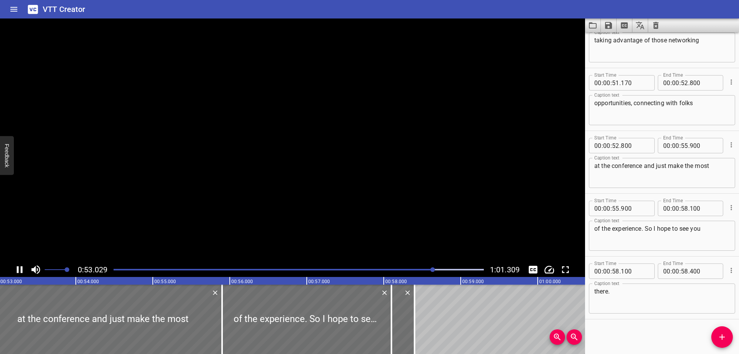
click at [20, 270] on icon "Play/Pause" at bounding box center [20, 270] width 12 height 12
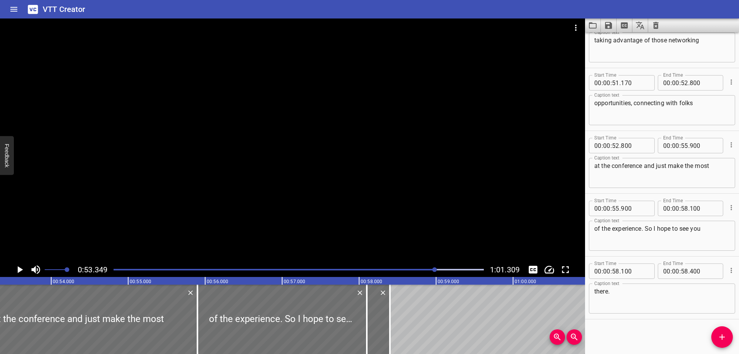
scroll to position [0, 4109]
click at [713, 105] on textarea "opportunities, connecting with folks" at bounding box center [663, 110] width 136 height 22
type textarea "opportunities, connecting with folks on LinkedIn"
click at [17, 268] on icon "Play/Pause" at bounding box center [20, 270] width 12 height 12
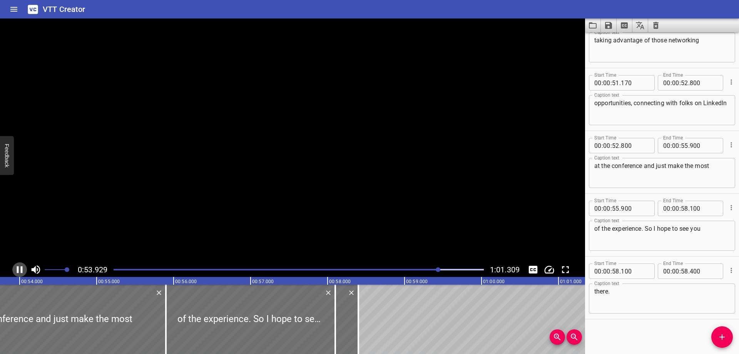
click at [17, 268] on icon "Play/Pause" at bounding box center [20, 269] width 6 height 7
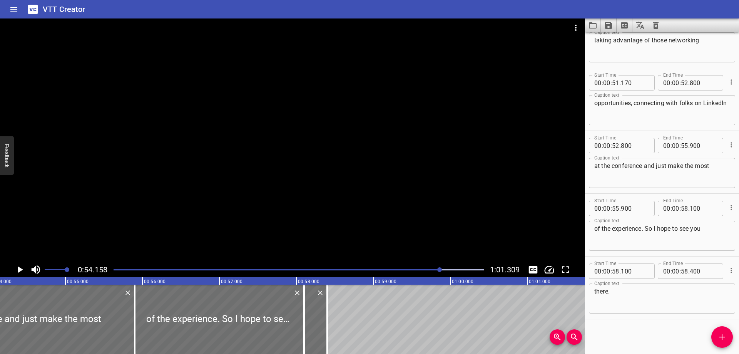
scroll to position [0, 4171]
click at [685, 83] on input "number" at bounding box center [684, 82] width 7 height 15
type input "54"
type input "000"
click at [616, 147] on input "number" at bounding box center [615, 145] width 7 height 15
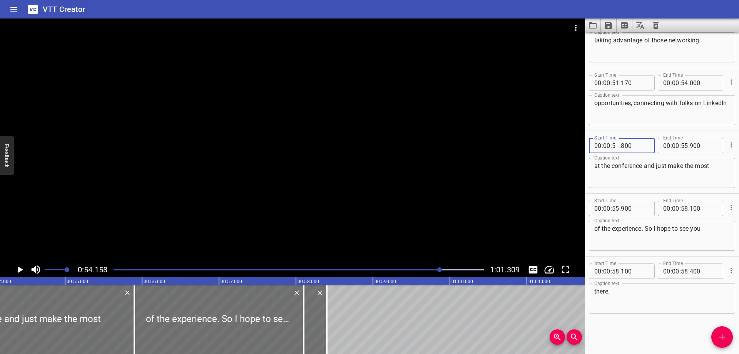
type input "54"
type input "000"
click at [598, 164] on textarea "at the conference and just make the most" at bounding box center [663, 173] width 136 height 22
drag, startPoint x: 612, startPoint y: 175, endPoint x: 579, endPoint y: 176, distance: 32.7
click at [595, 176] on textarea "while you're at the conference and just make the most" at bounding box center [663, 173] width 136 height 22
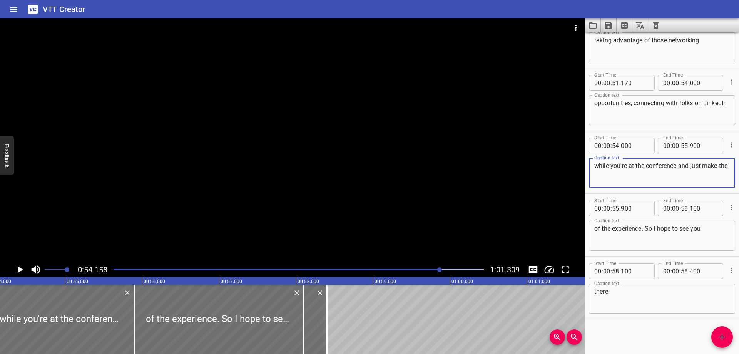
type textarea "while you're at the conference and just make the"
click at [593, 227] on div "of the experience. So I hope to see you Caption text" at bounding box center [662, 236] width 146 height 30
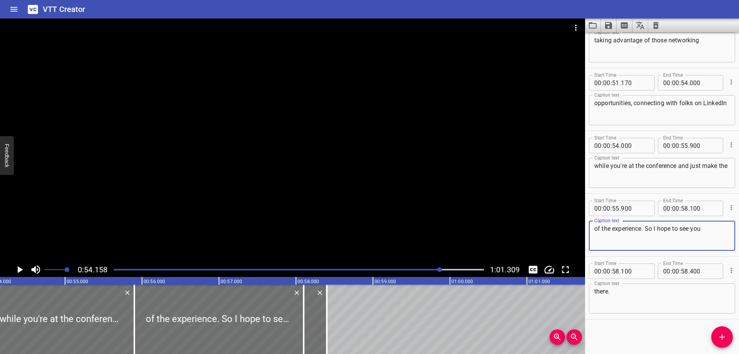
paste textarea "most"
type textarea "most of the experience. So I hope to see you"
click at [19, 268] on icon "Play/Pause" at bounding box center [20, 269] width 5 height 7
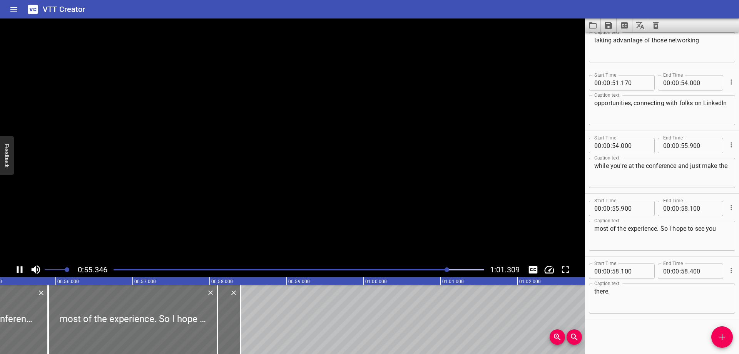
click at [19, 268] on icon "Play/Pause" at bounding box center [20, 270] width 12 height 12
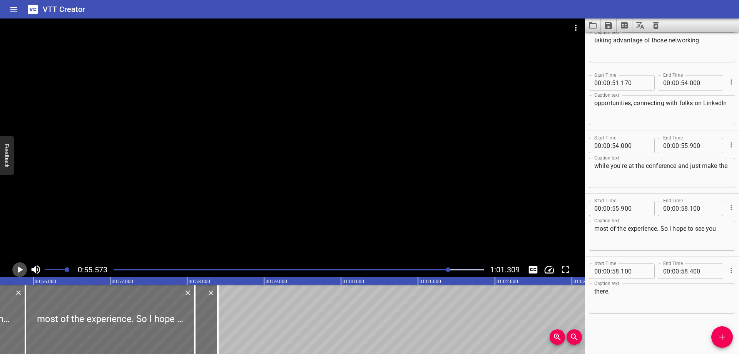
click at [19, 268] on icon "Play/Pause" at bounding box center [20, 269] width 5 height 7
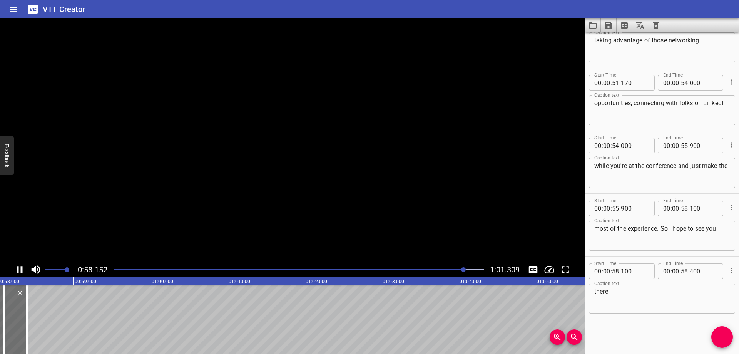
click at [19, 268] on icon "Play/Pause" at bounding box center [20, 270] width 12 height 12
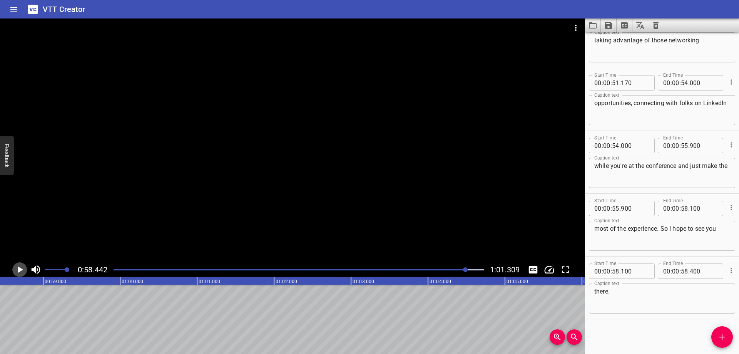
click at [19, 266] on icon "Play/Pause" at bounding box center [20, 270] width 12 height 12
click at [633, 289] on textarea "there." at bounding box center [663, 299] width 136 height 22
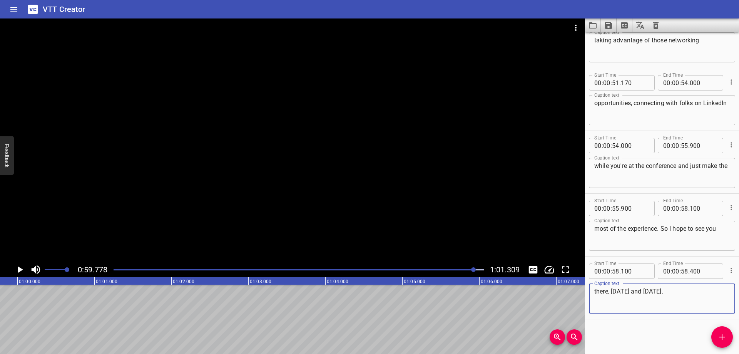
type textarea "there, [DATE] and [DATE]."
click at [19, 270] on icon "Play/Pause" at bounding box center [20, 269] width 5 height 7
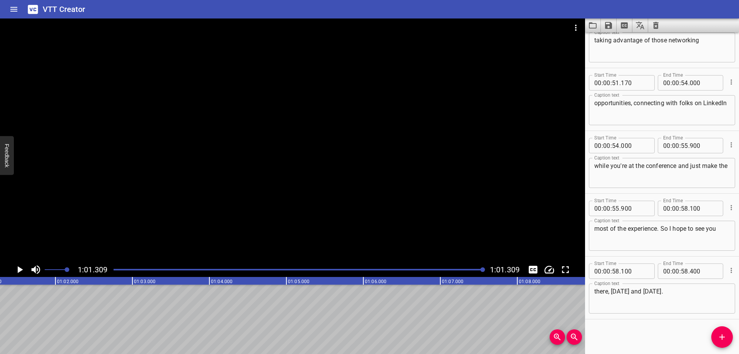
scroll to position [0, 4722]
click at [604, 26] on button "Save captions to file" at bounding box center [609, 25] width 16 height 14
click at [625, 42] on li "Save to VTT file" at bounding box center [629, 42] width 57 height 14
click at [582, 2] on div "VTT Creator" at bounding box center [369, 9] width 739 height 18
